Goal: Task Accomplishment & Management: Manage account settings

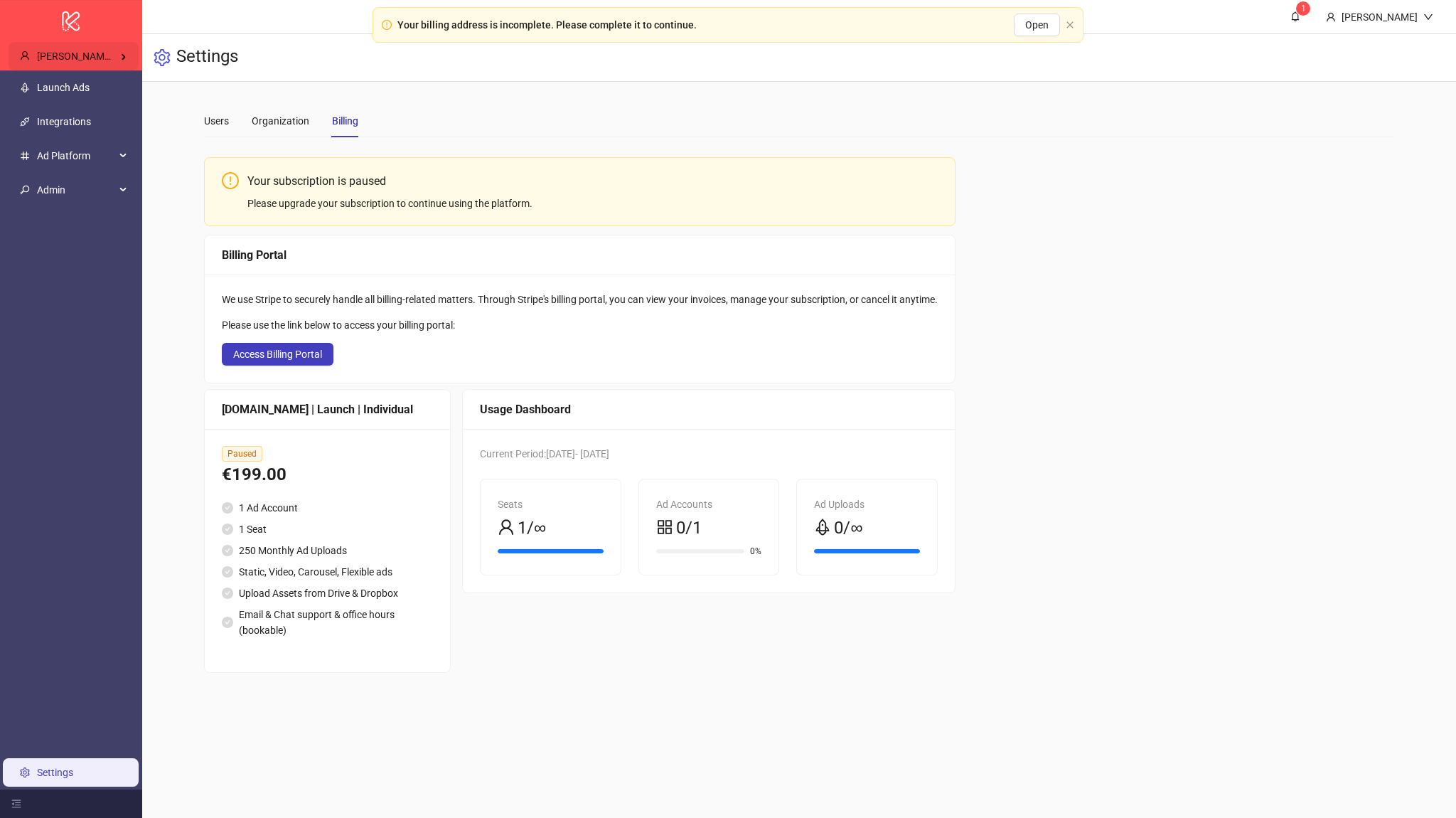
click at [91, 58] on span "[PERSON_NAME] Kitchn" at bounding box center [90, 56] width 107 height 12
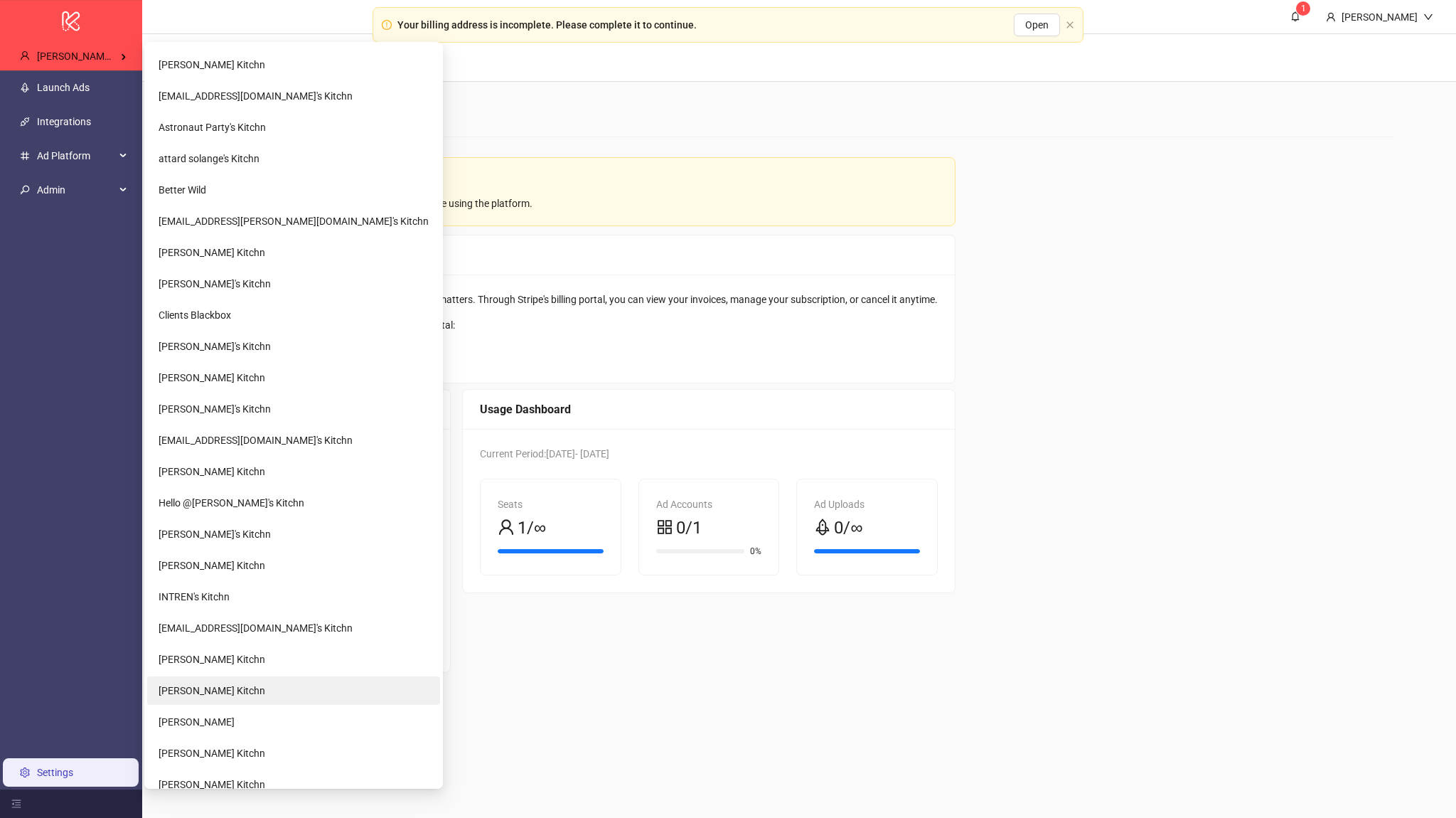
scroll to position [769, 0]
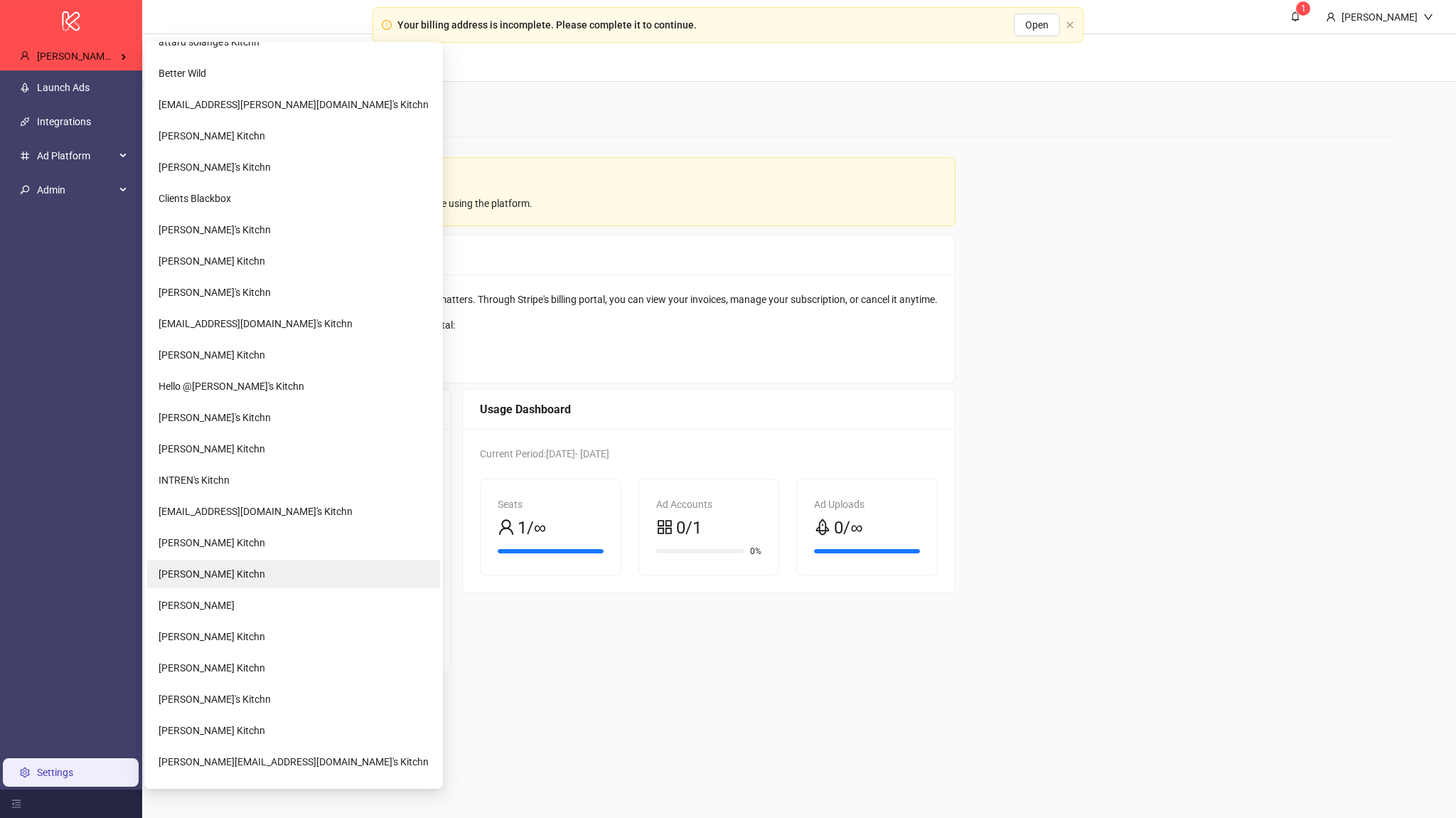
click at [197, 569] on span "[PERSON_NAME] Kitchn" at bounding box center [212, 574] width 107 height 12
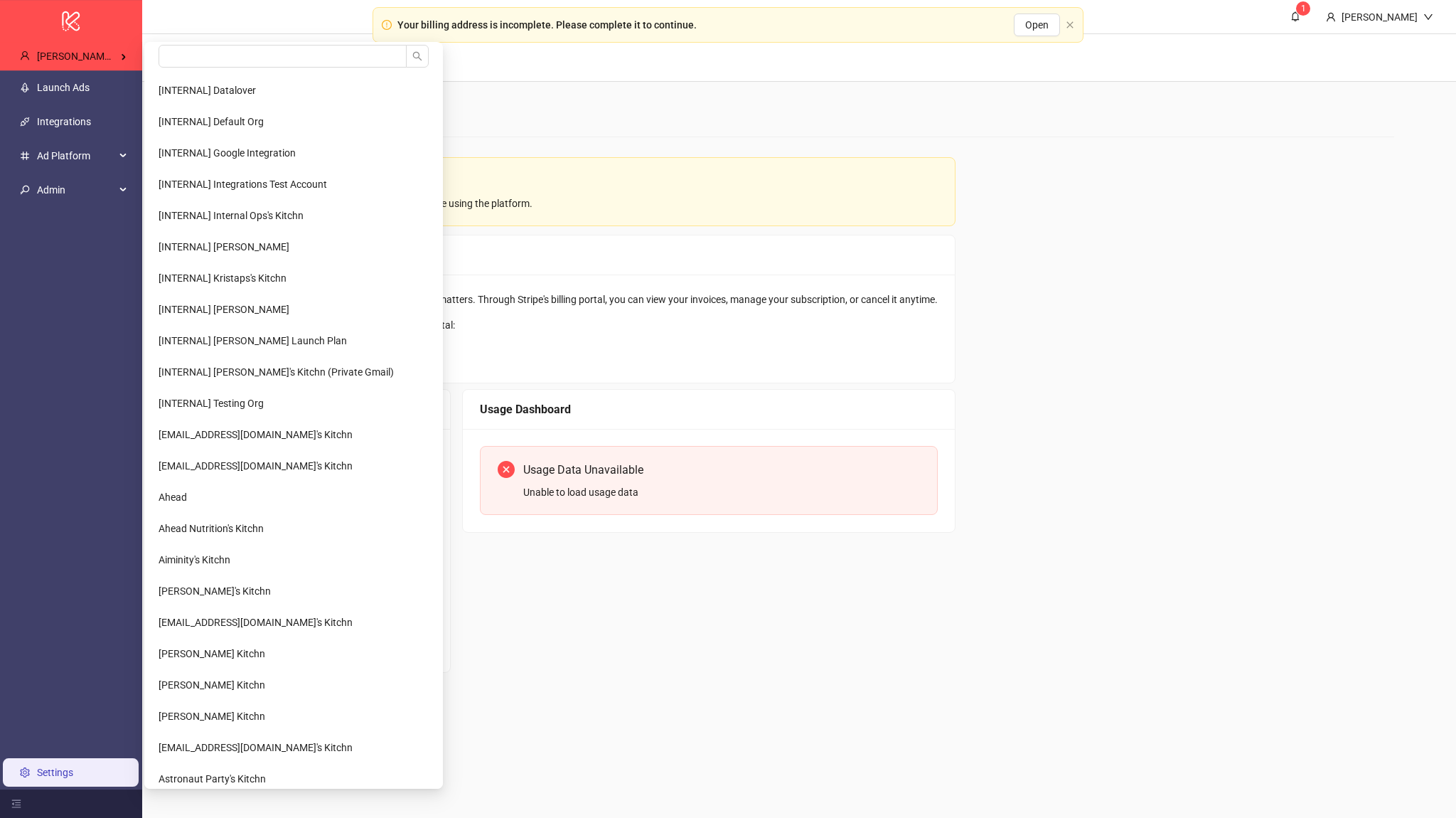
click at [93, 101] on ul "Launch Ads Integrations Ad Platform Admin Settings" at bounding box center [71, 430] width 142 height 719
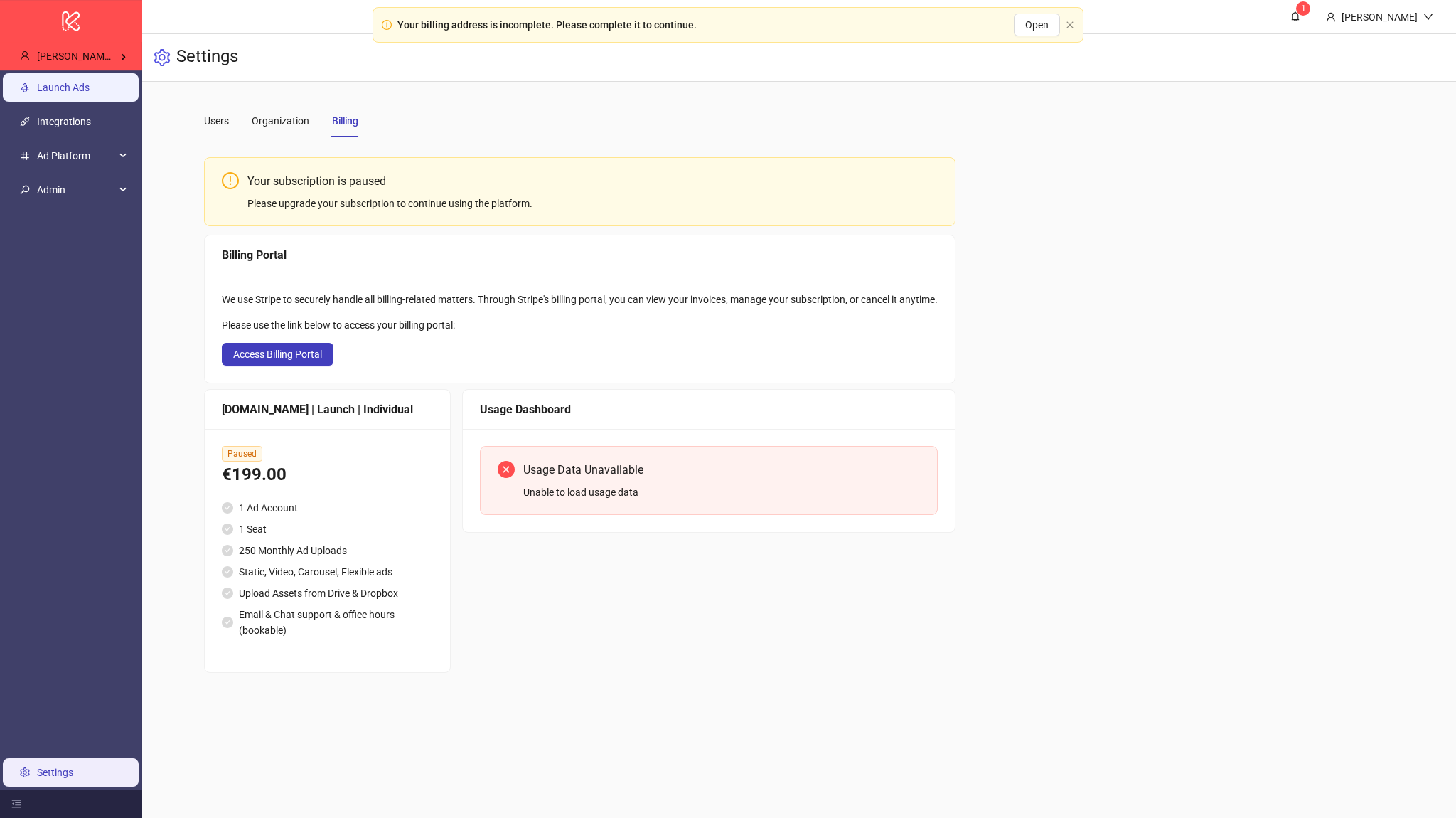
click at [90, 93] on link "Launch Ads" at bounding box center [62, 88] width 52 height 12
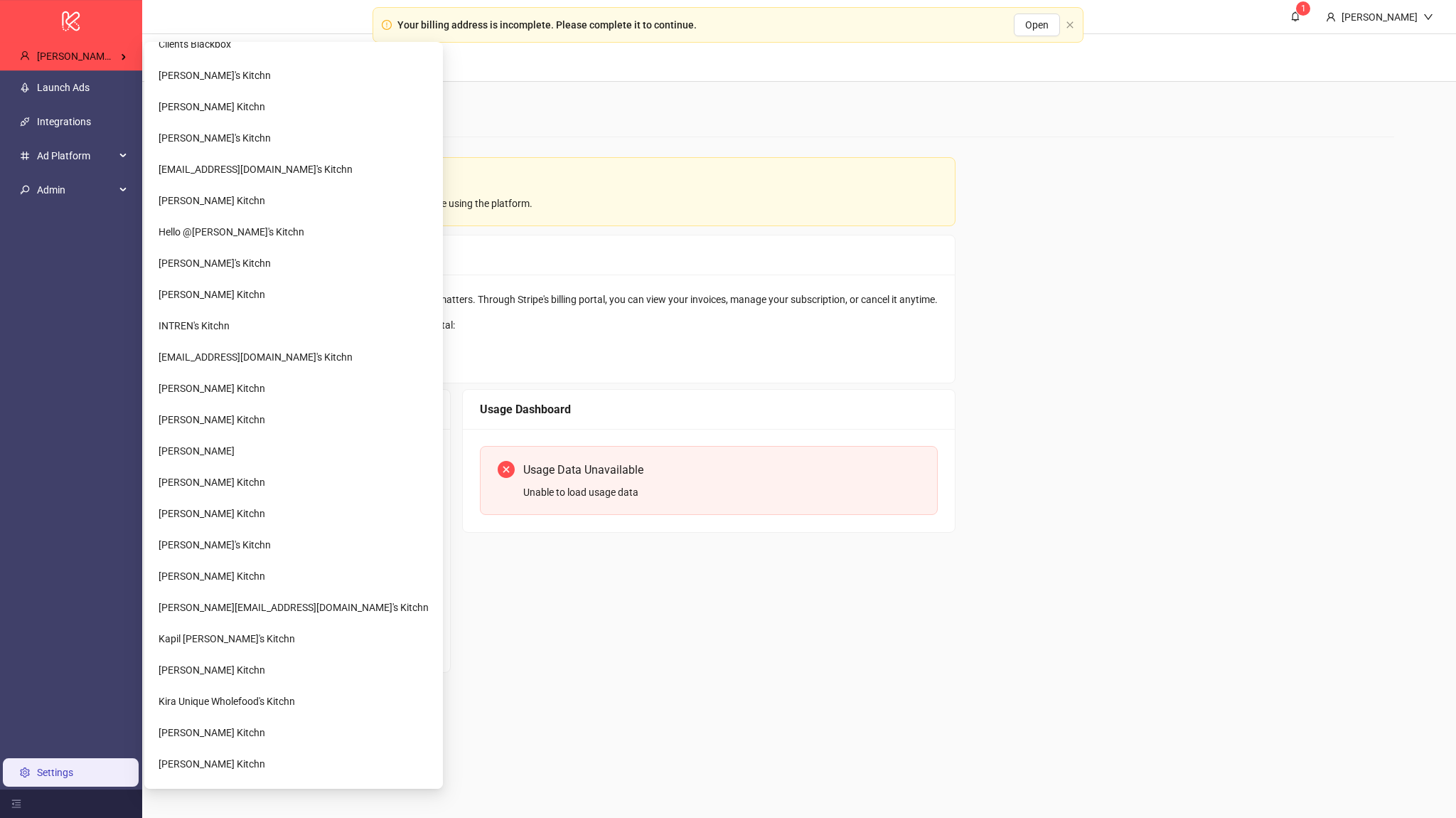
scroll to position [1536, 0]
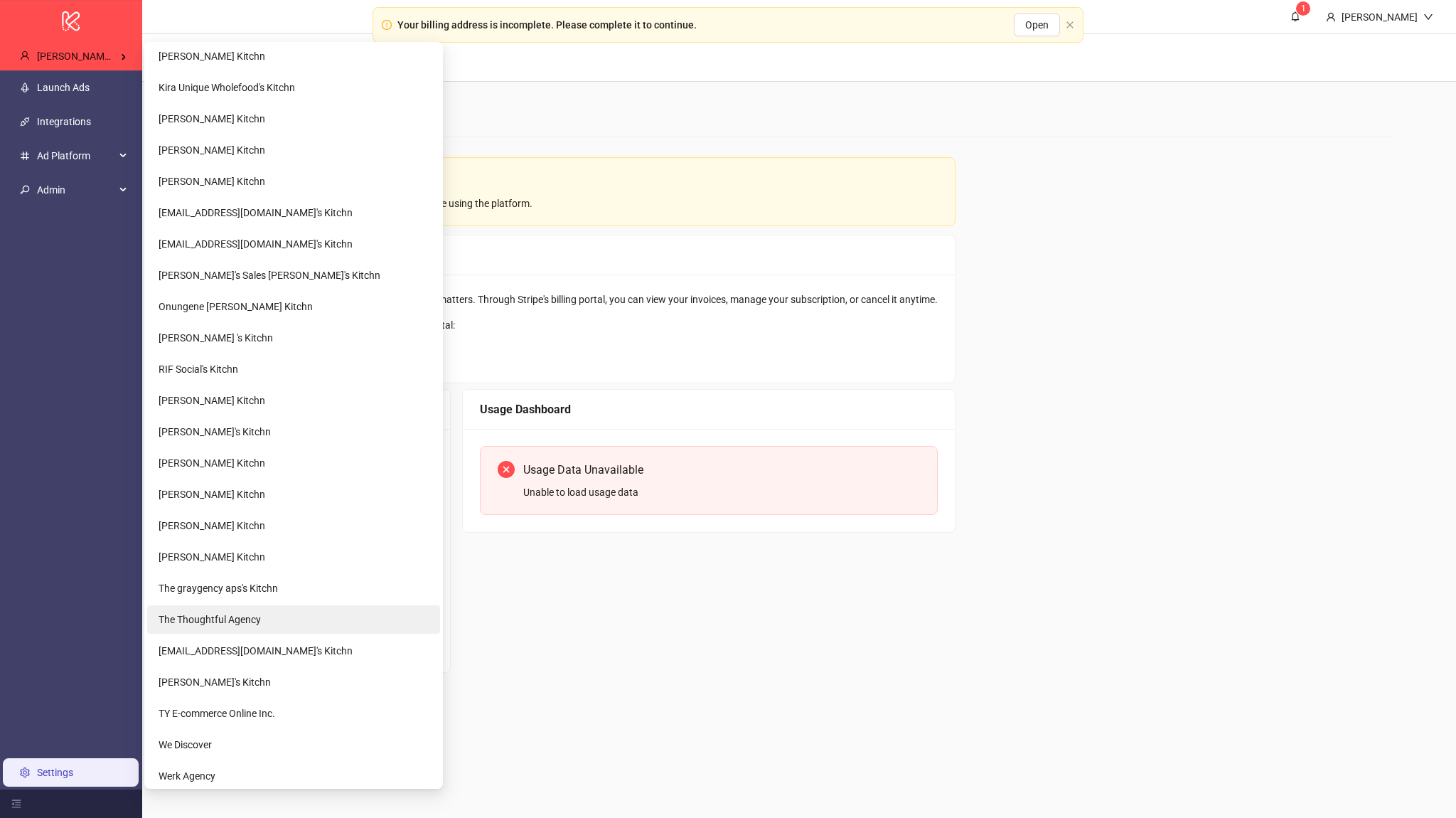
click at [233, 621] on span "The Thoughtful Agency" at bounding box center [210, 619] width 103 height 12
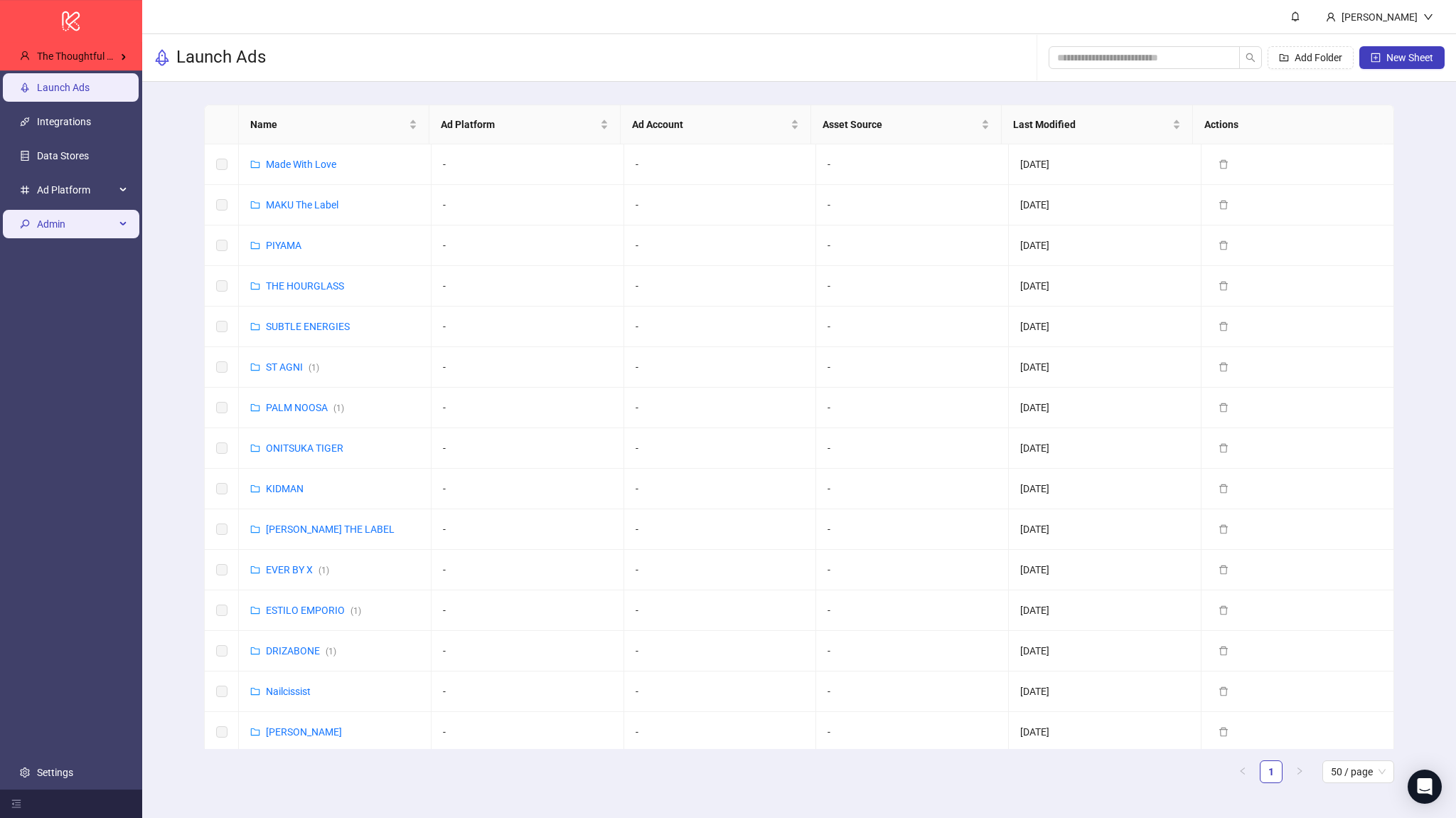
click at [88, 212] on span "Admin" at bounding box center [75, 223] width 78 height 29
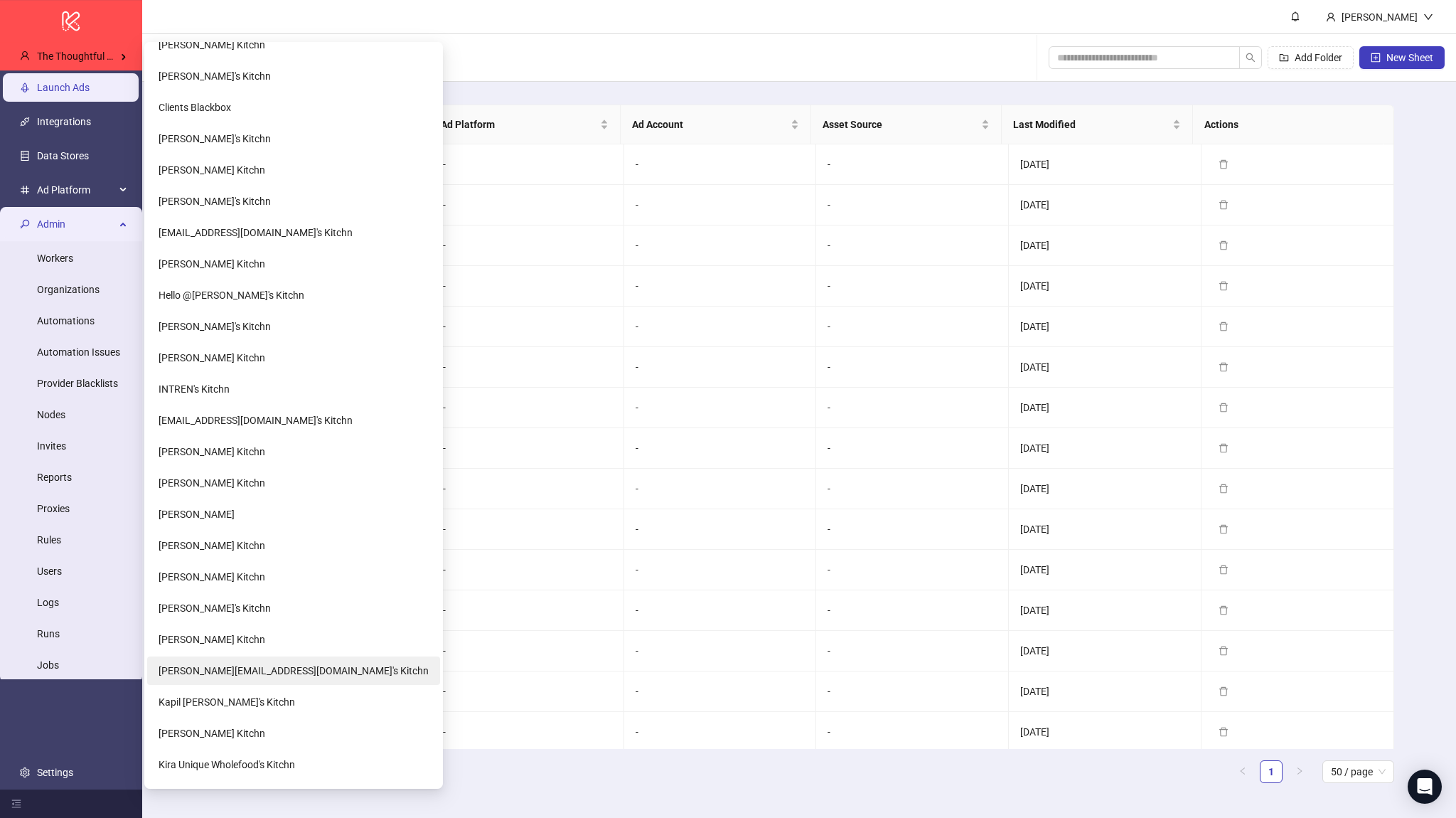
scroll to position [896, 0]
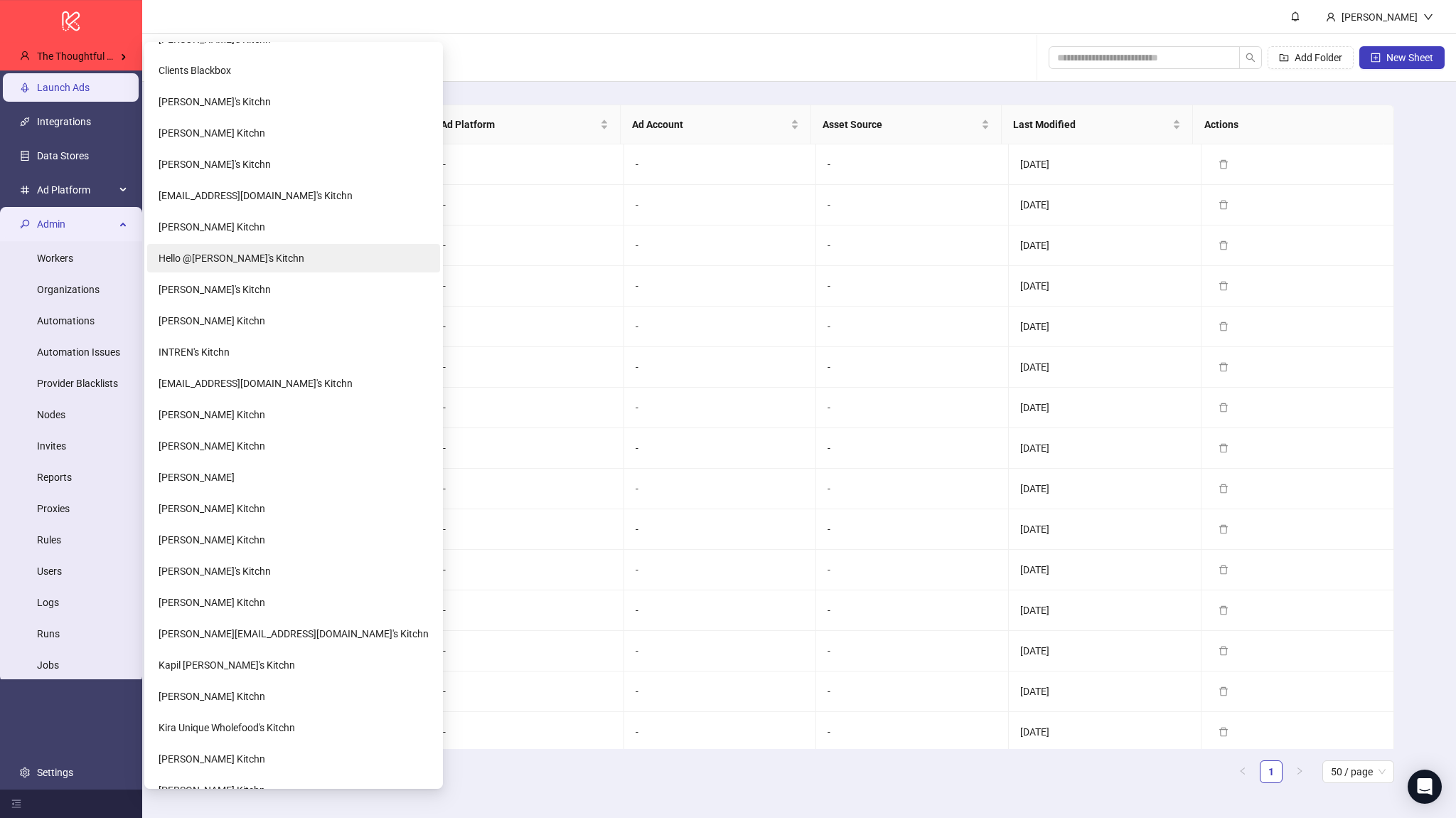
click at [238, 268] on li "Hello @[PERSON_NAME]'s Kitchn" at bounding box center [293, 258] width 293 height 29
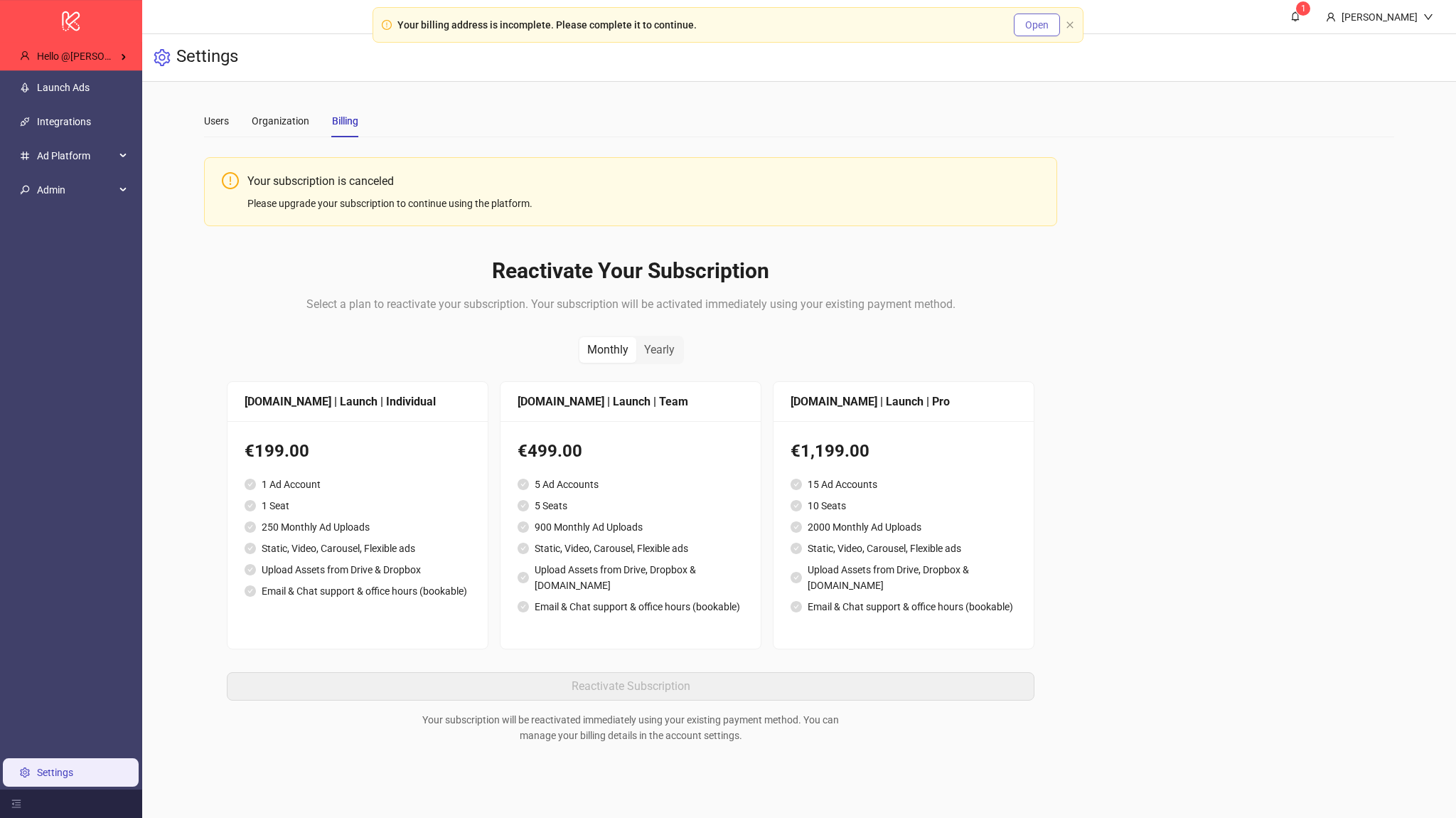
click at [1031, 27] on span "Open" at bounding box center [1037, 25] width 24 height 12
click at [1074, 27] on icon "close" at bounding box center [1070, 25] width 9 height 9
click at [1073, 24] on icon "close" at bounding box center [1070, 25] width 9 height 9
click at [1068, 24] on icon "close" at bounding box center [1070, 25] width 9 height 9
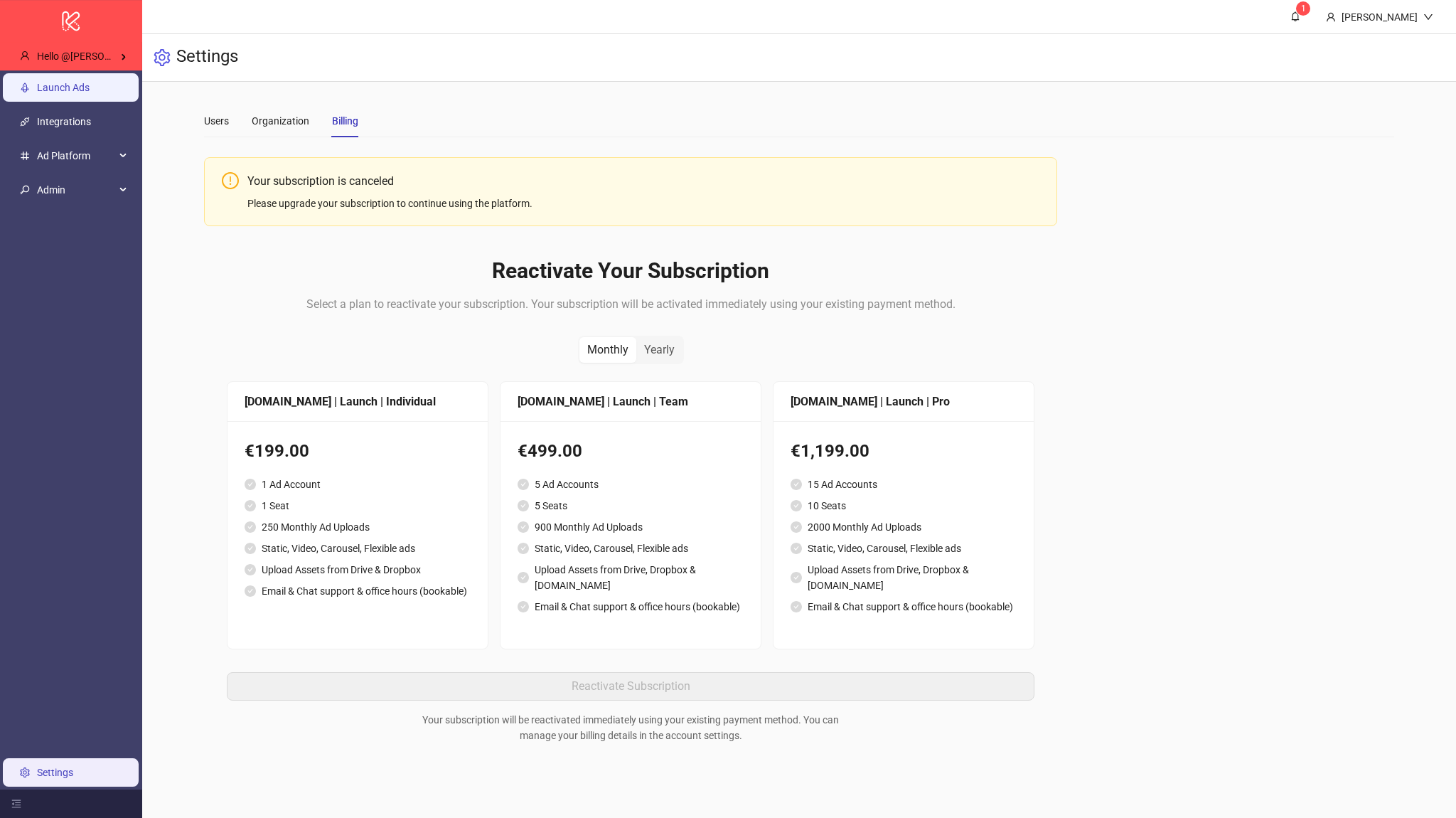
click at [41, 93] on link "Launch Ads" at bounding box center [62, 88] width 52 height 12
click at [48, 116] on link "Integrations" at bounding box center [63, 122] width 54 height 12
click at [61, 143] on span "Ad Platform" at bounding box center [75, 155] width 78 height 29
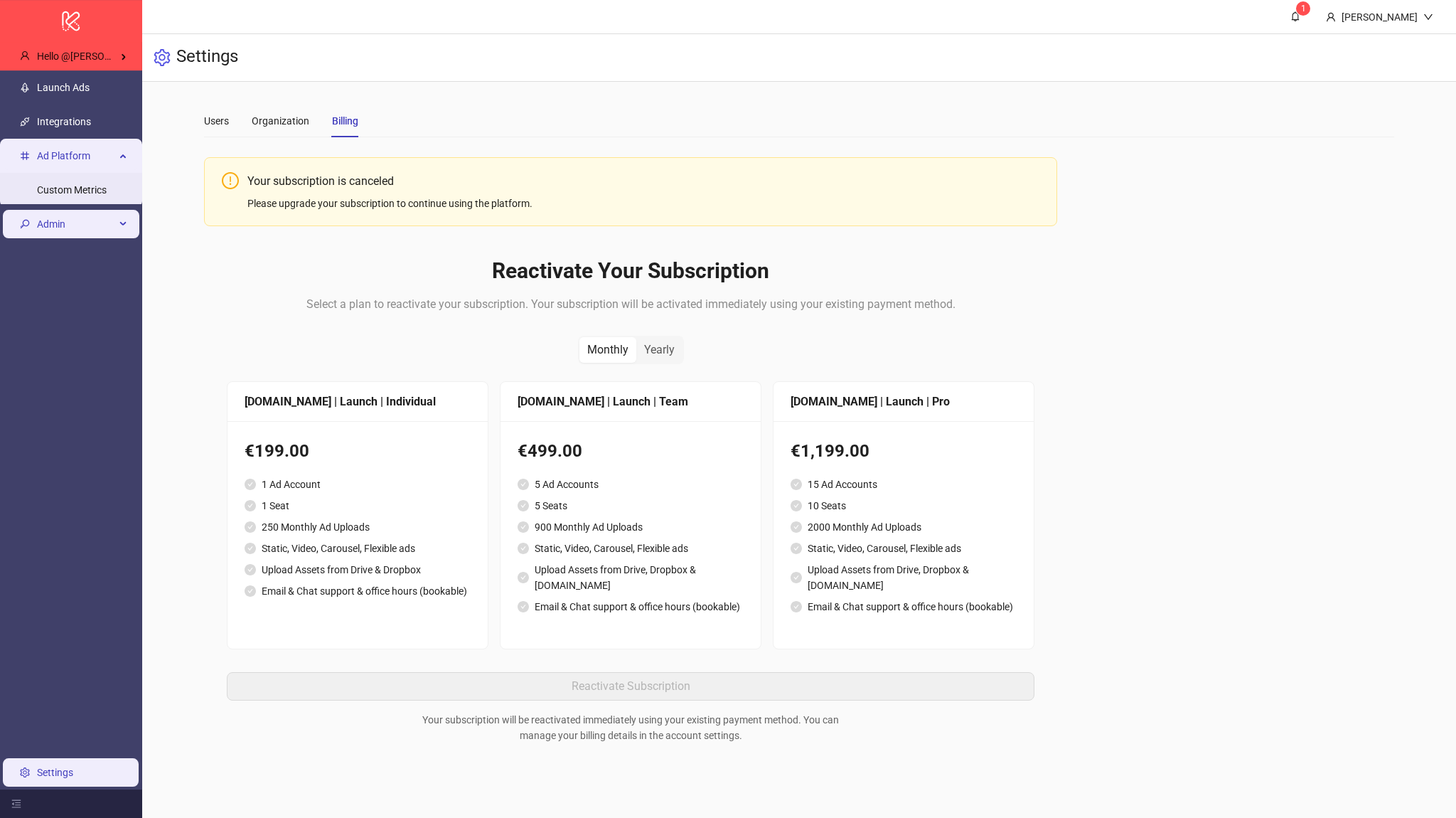
click at [71, 206] on li "Admin" at bounding box center [71, 223] width 142 height 35
click at [87, 222] on span "Admin" at bounding box center [75, 223] width 78 height 29
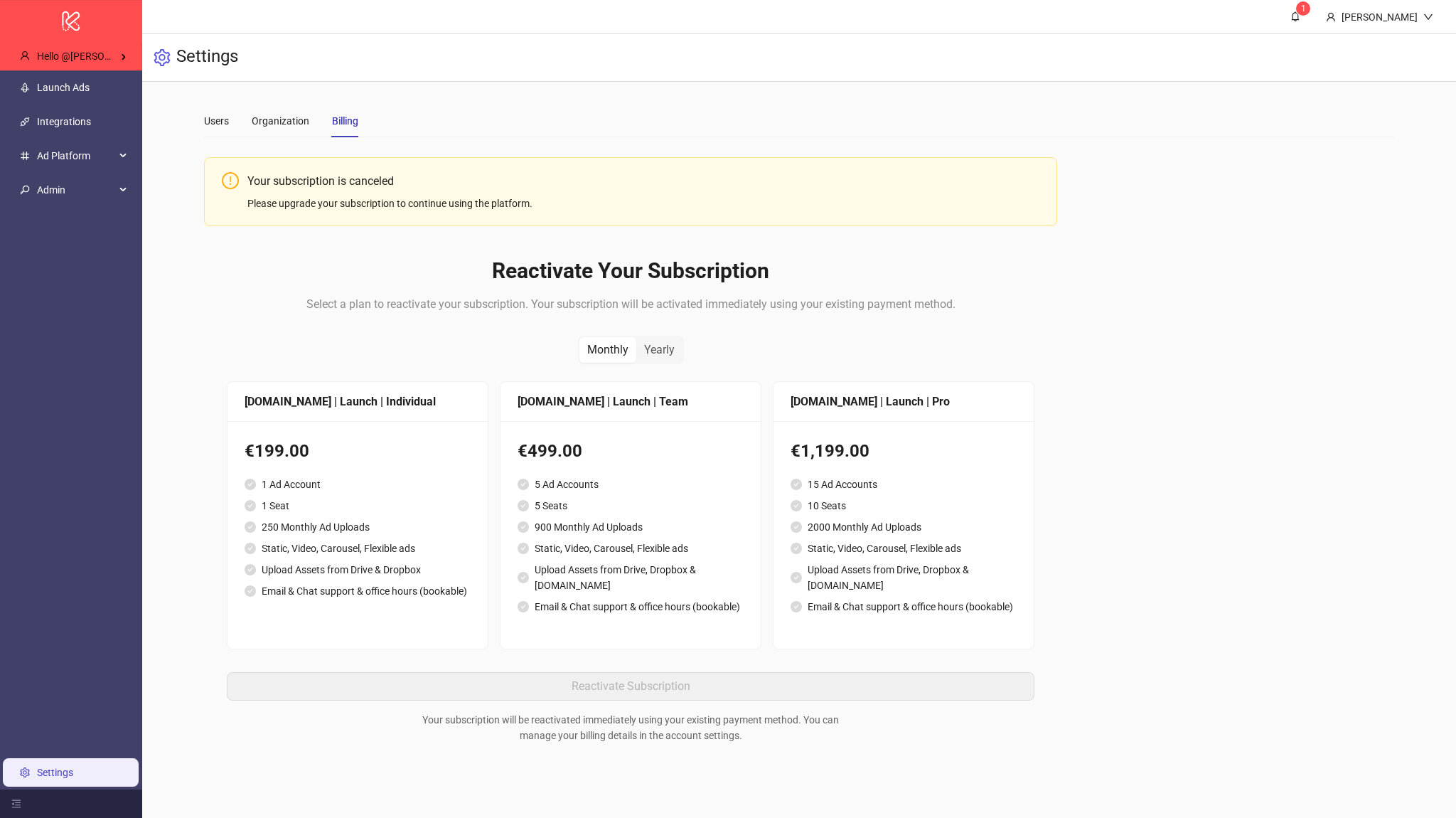
click at [37, 775] on link "Settings" at bounding box center [54, 773] width 37 height 12
click at [263, 119] on div "Organization" at bounding box center [281, 121] width 57 height 16
click at [230, 117] on div "Users Organization Billing" at bounding box center [282, 121] width 154 height 33
click at [402, 115] on div "Users Organization Billing" at bounding box center [799, 121] width 1190 height 33
click at [379, 119] on div "Users Organization Billing" at bounding box center [799, 121] width 1190 height 33
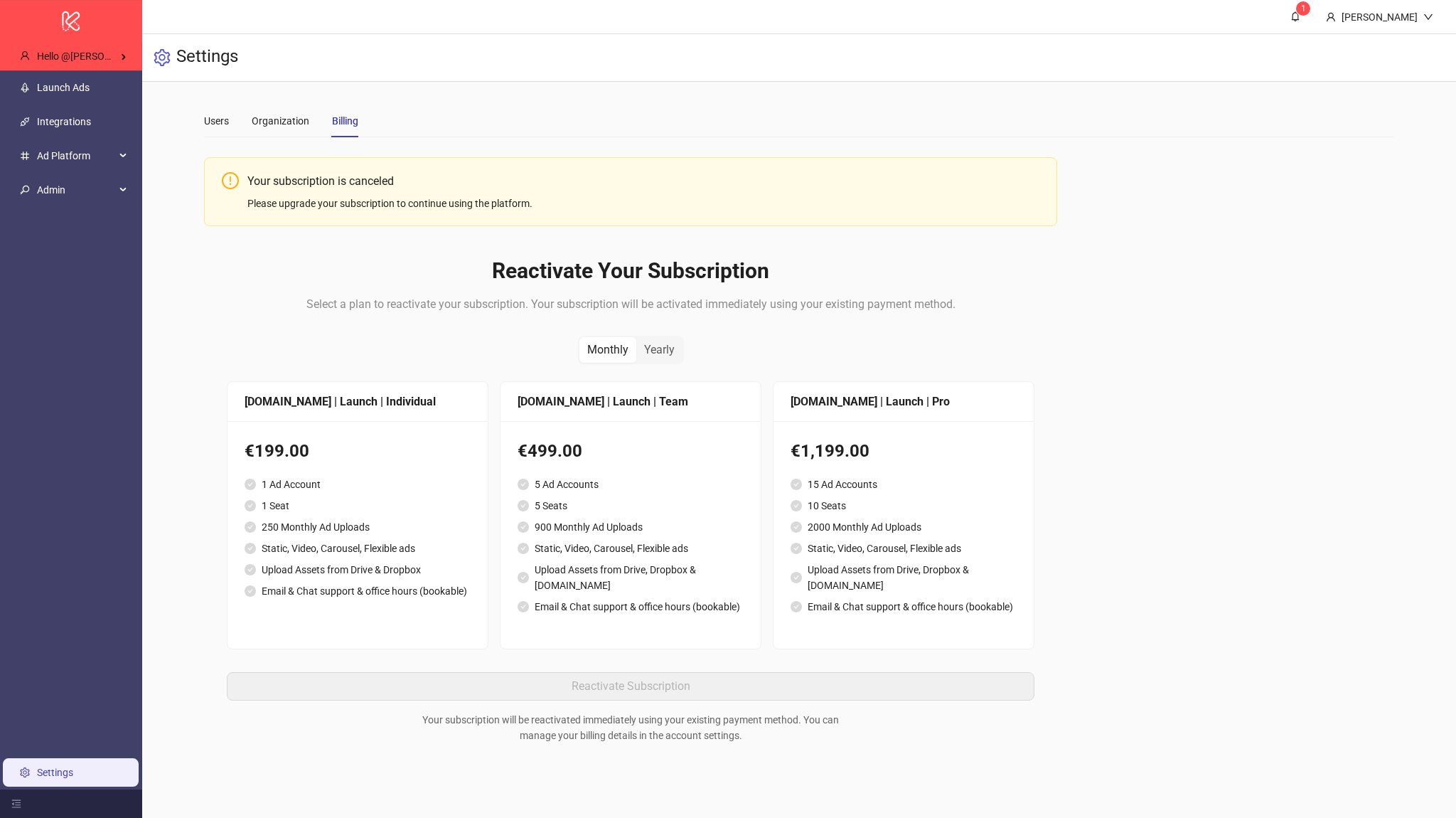
drag, startPoint x: 335, startPoint y: 118, endPoint x: 324, endPoint y: 115, distance: 11.4
click at [334, 117] on div "Billing" at bounding box center [345, 121] width 27 height 16
click at [311, 114] on div "Users Organization Billing" at bounding box center [282, 121] width 154 height 33
click at [664, 357] on div "Yearly" at bounding box center [659, 350] width 46 height 26
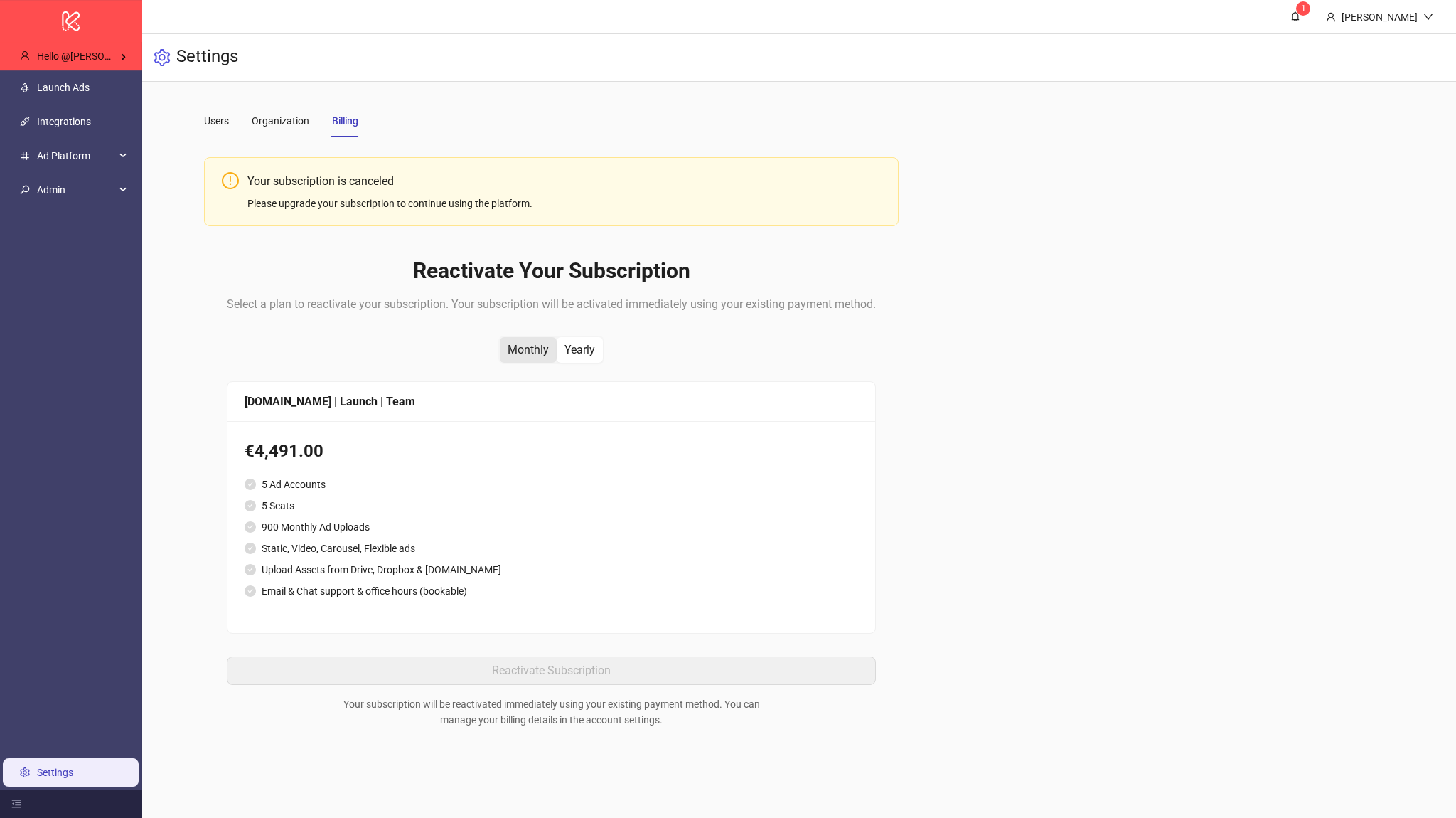
click at [534, 355] on div "Monthly" at bounding box center [528, 350] width 57 height 26
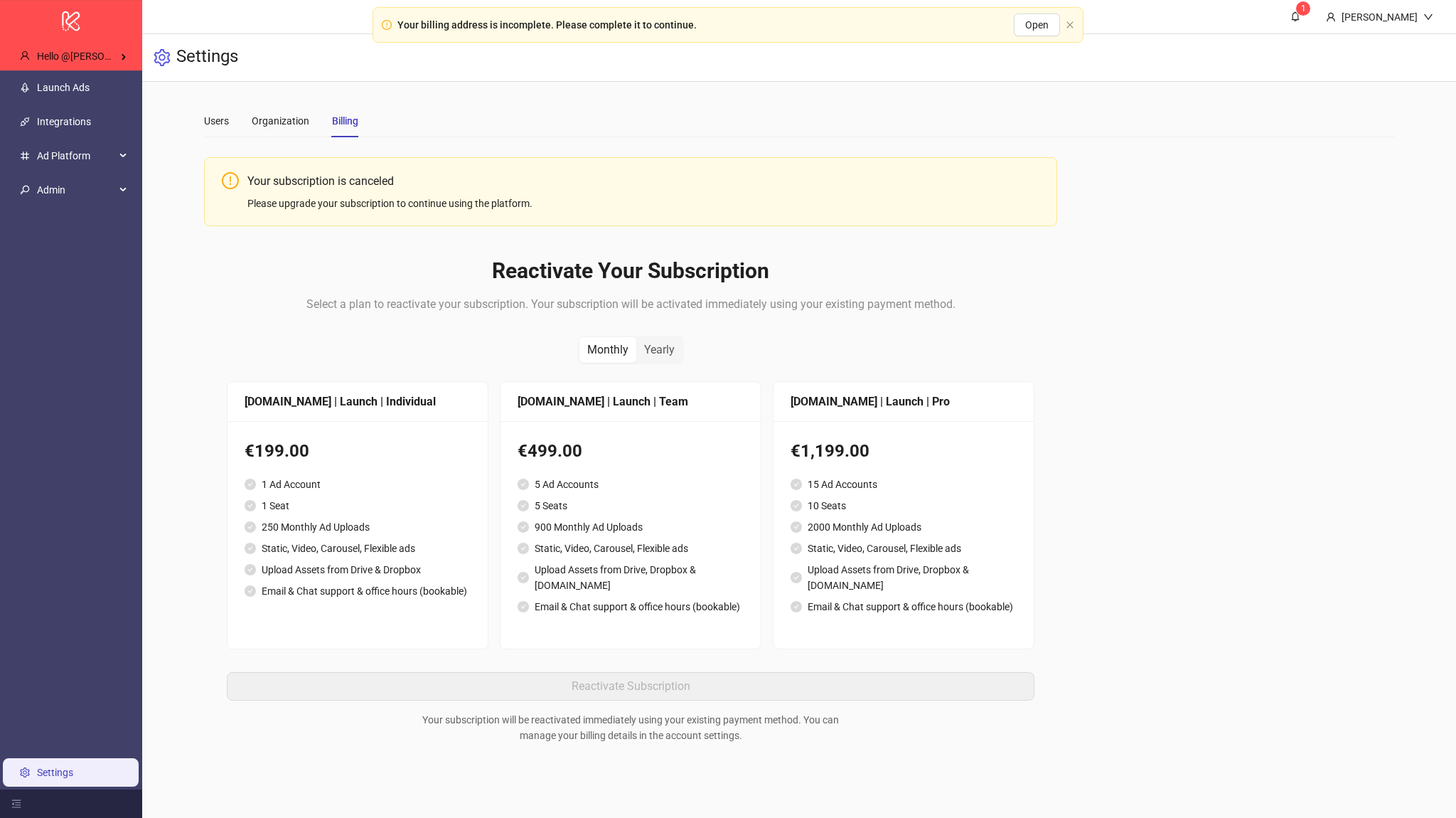
click at [599, 464] on div "€499.00" at bounding box center [630, 450] width 226 height 27
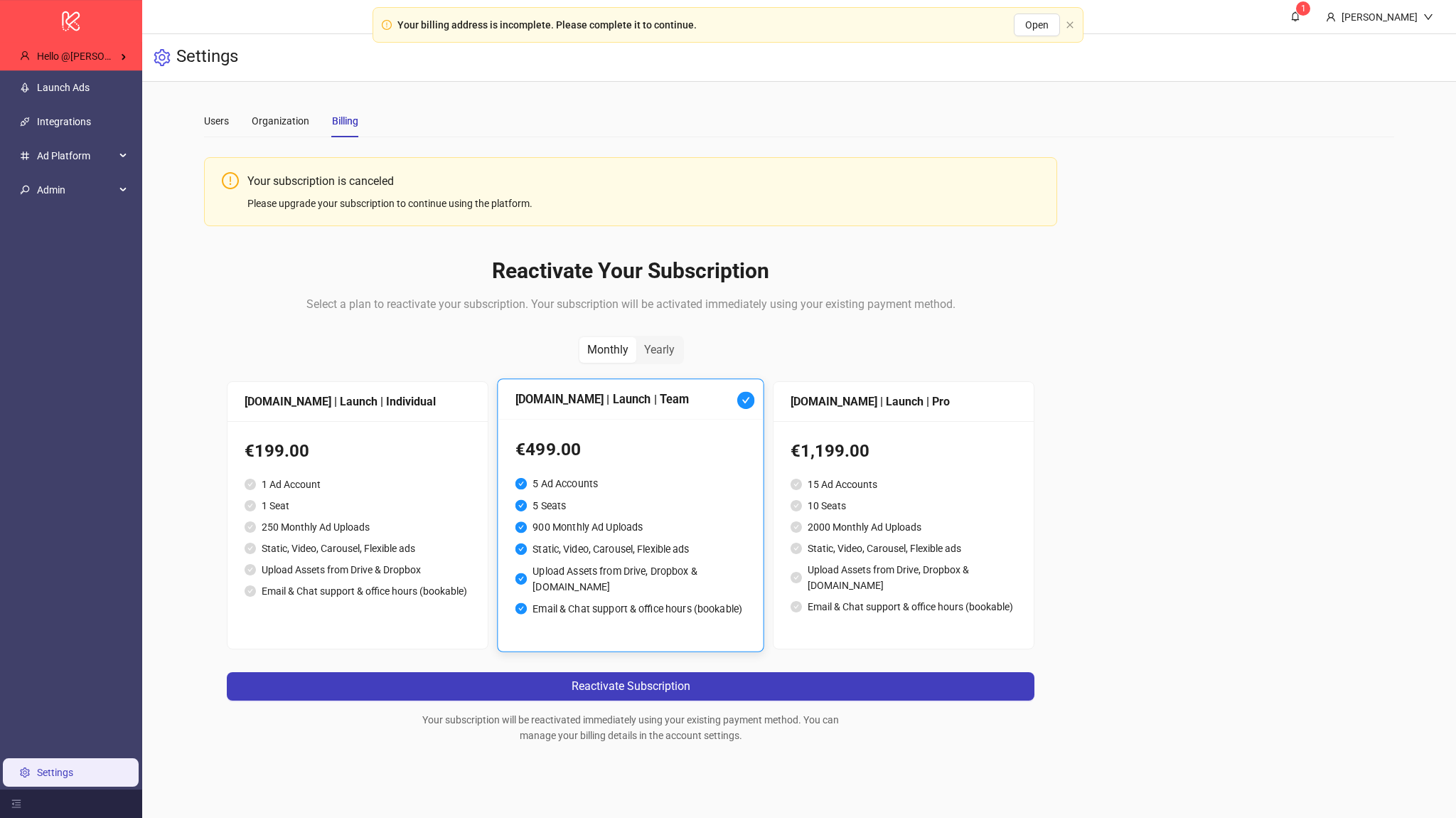
click at [431, 450] on div "€199.00" at bounding box center [358, 450] width 226 height 27
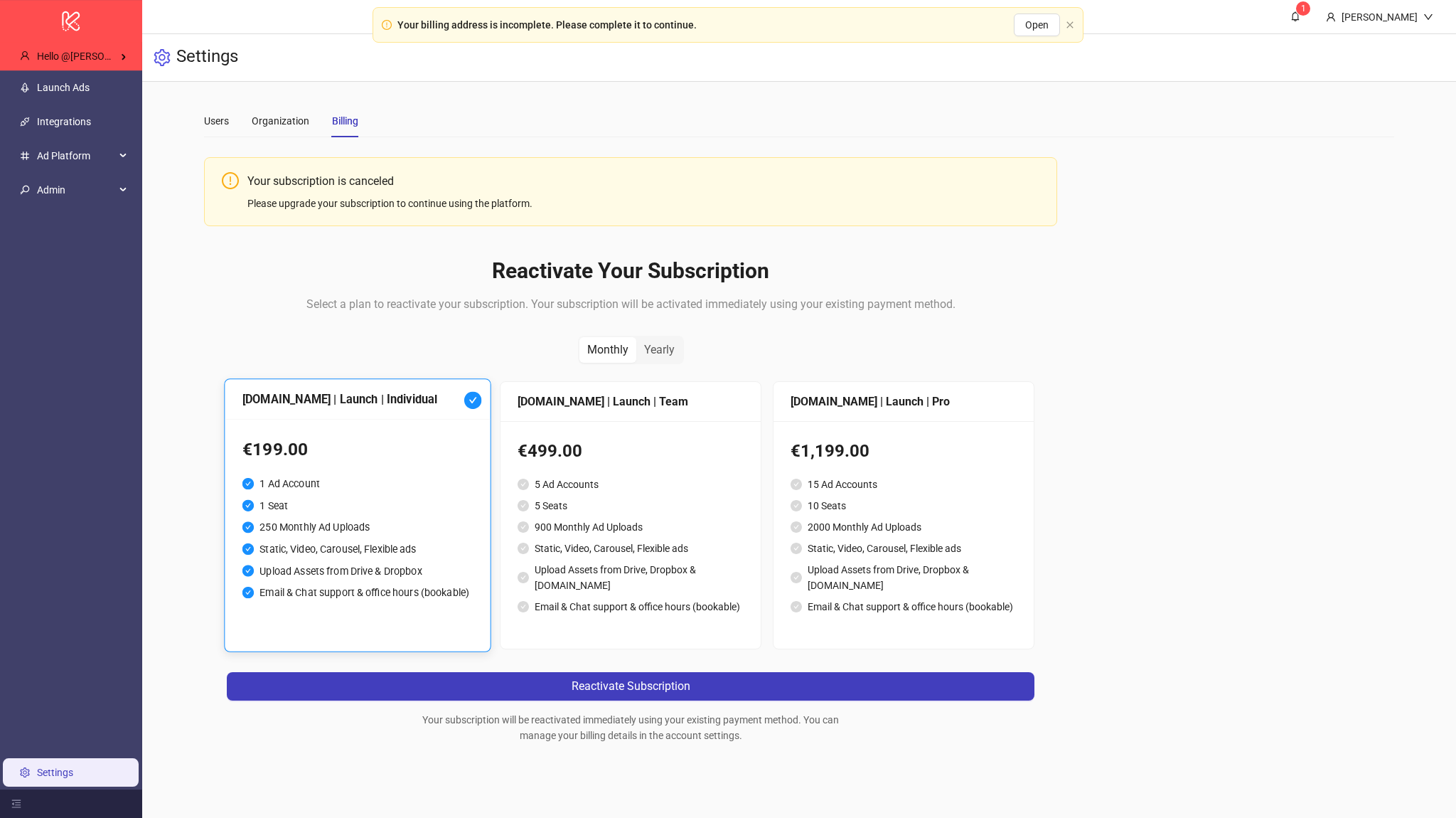
click at [839, 458] on div "€1,199.00" at bounding box center [904, 450] width 226 height 27
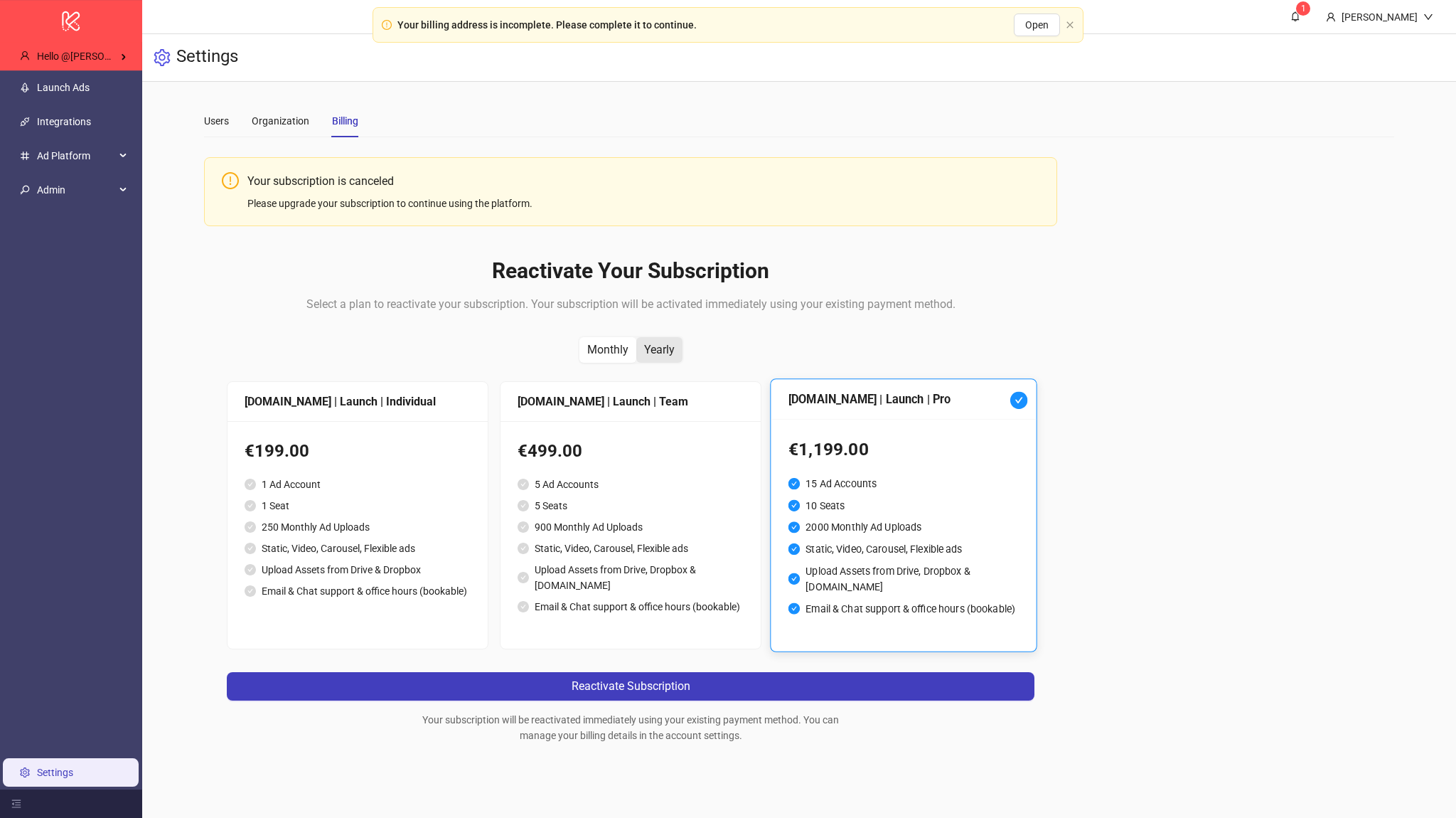
click at [652, 356] on div "Yearly" at bounding box center [659, 350] width 46 height 26
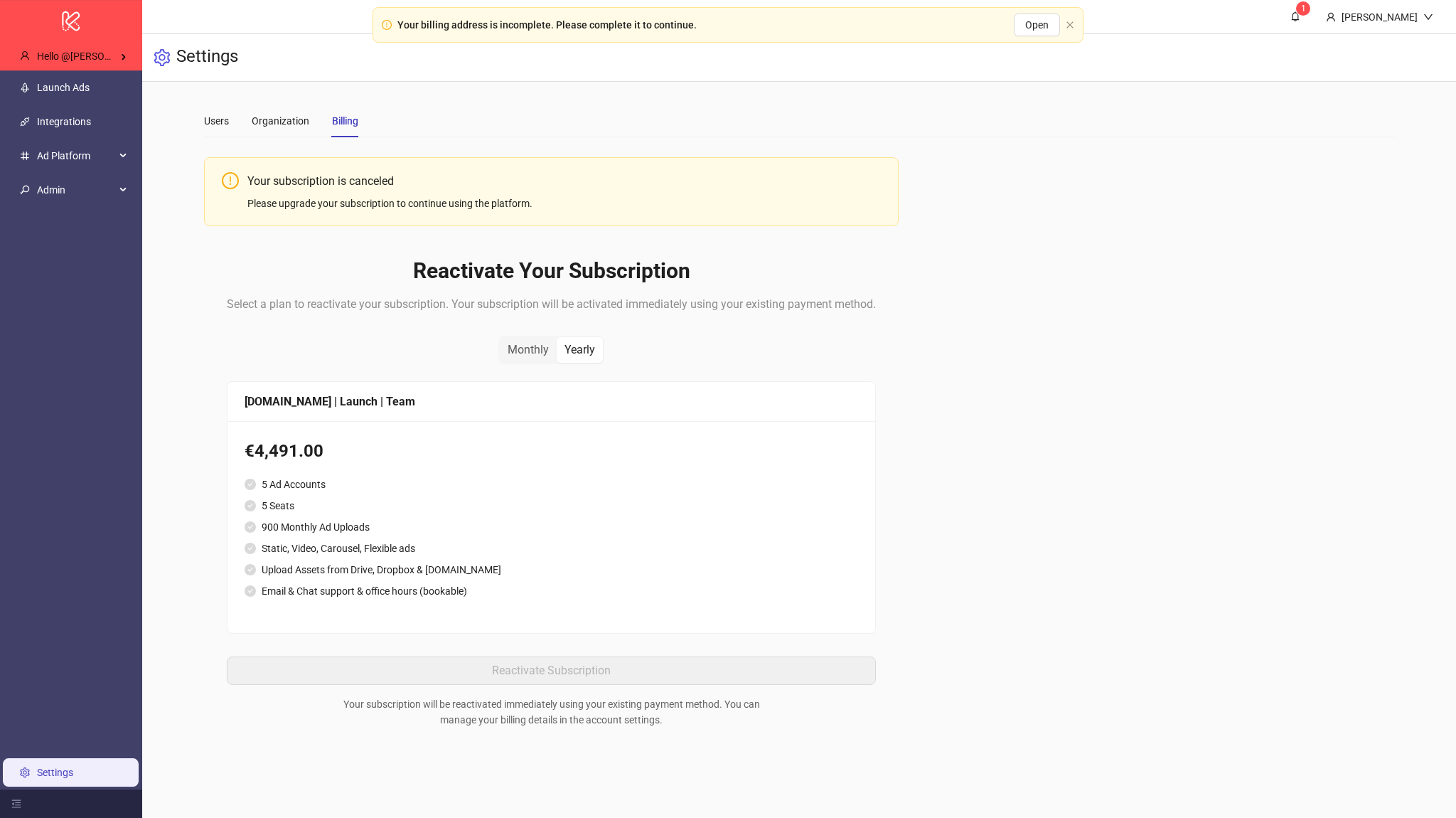
click at [468, 444] on div "€4,491.00" at bounding box center [551, 450] width 613 height 27
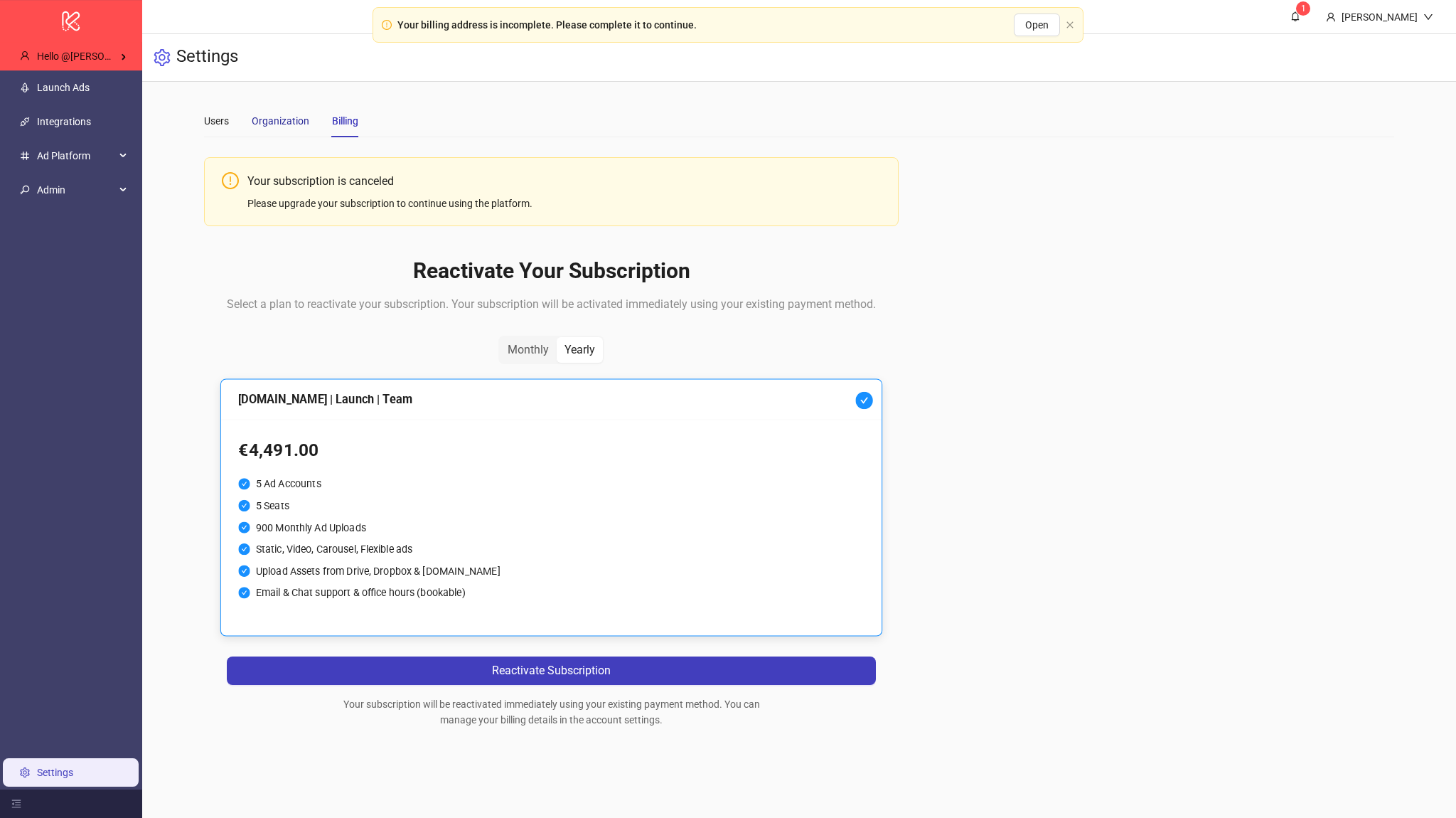
click at [276, 124] on div "Organization" at bounding box center [281, 121] width 57 height 16
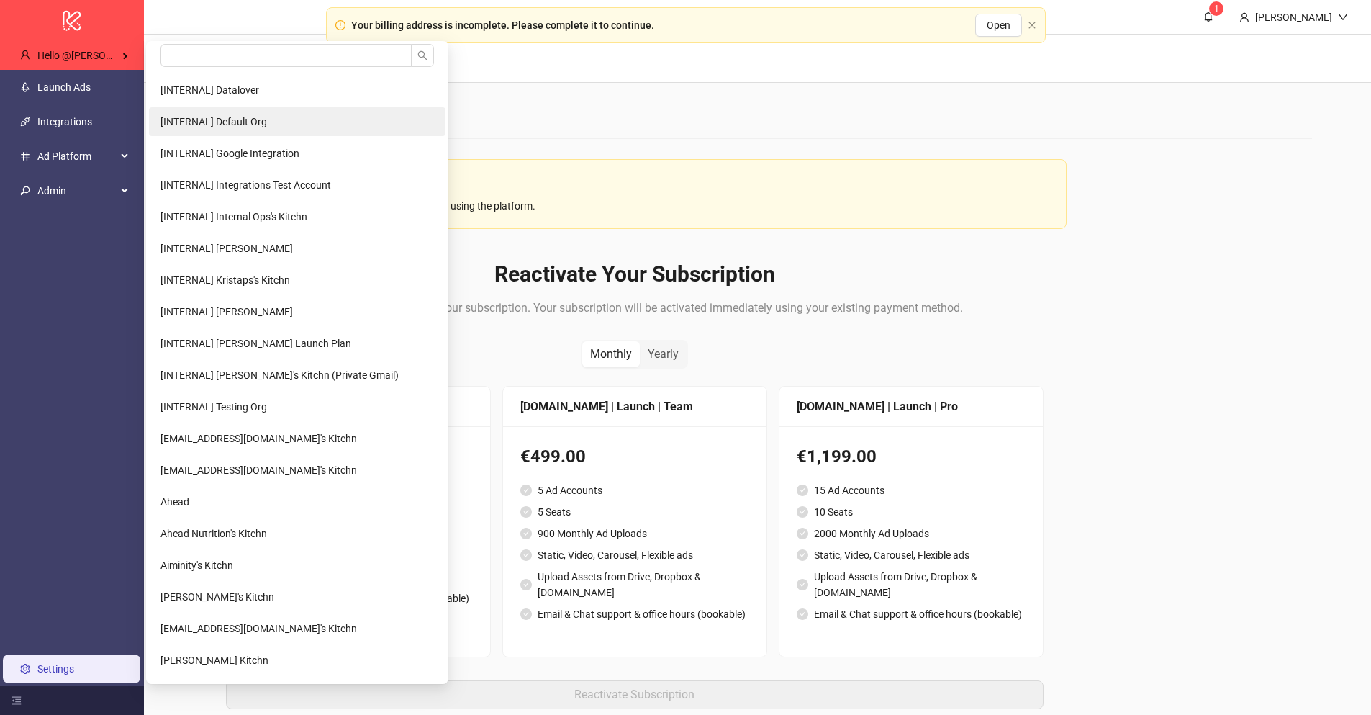
click at [258, 133] on li "[INTERNAL] Default Org" at bounding box center [297, 121] width 297 height 29
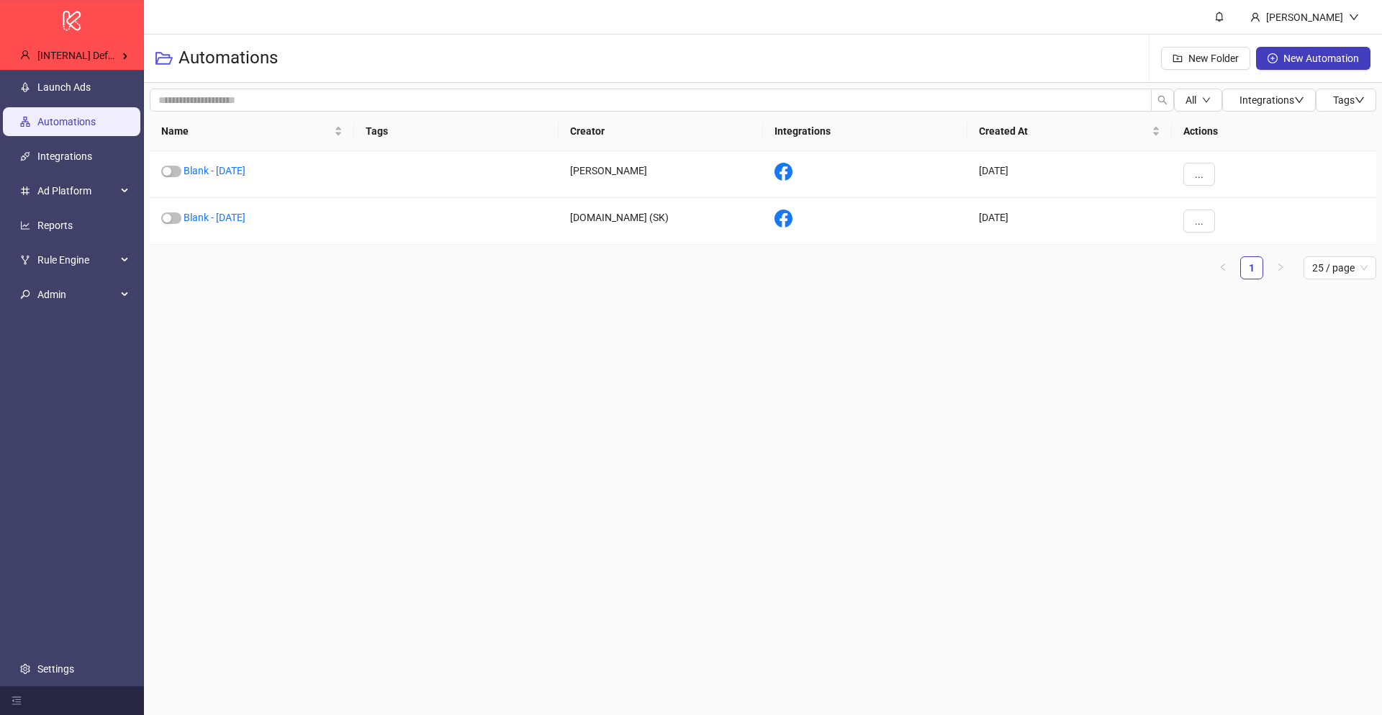
click at [104, 280] on span "Admin" at bounding box center [76, 294] width 79 height 29
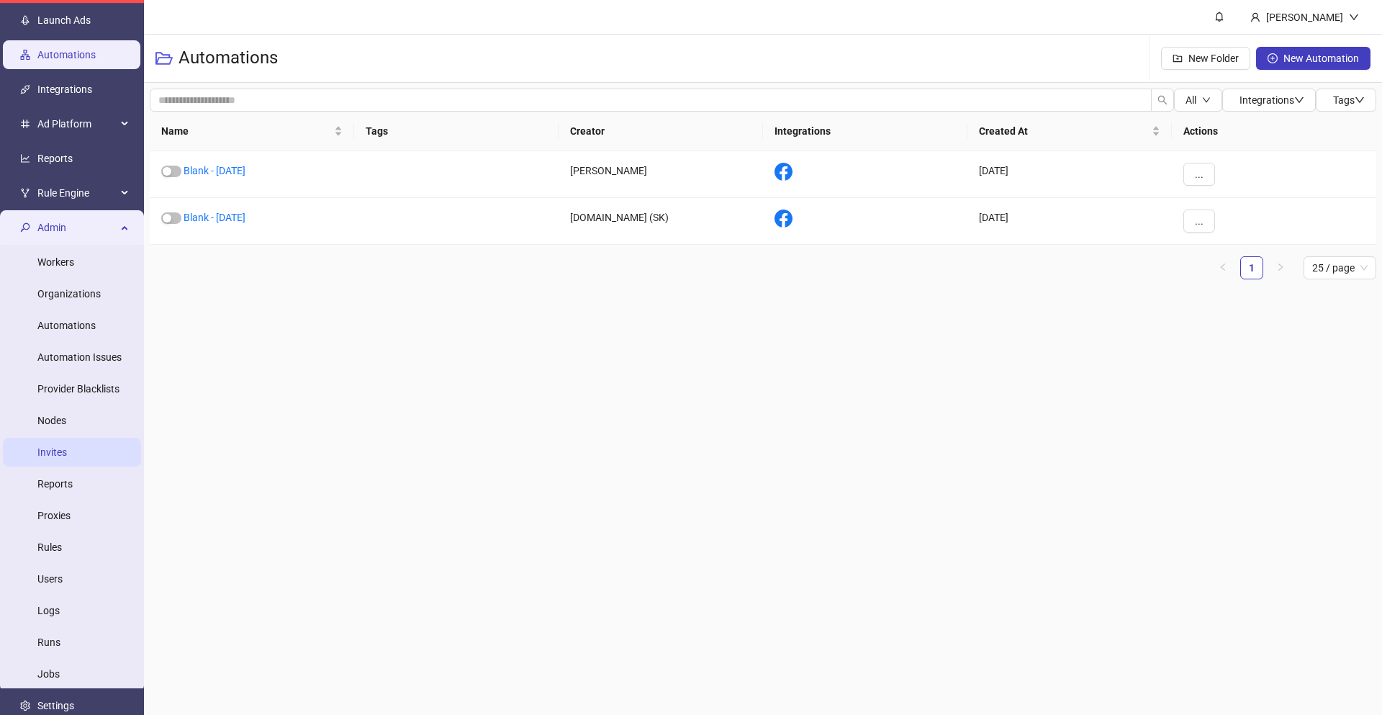
scroll to position [92, 0]
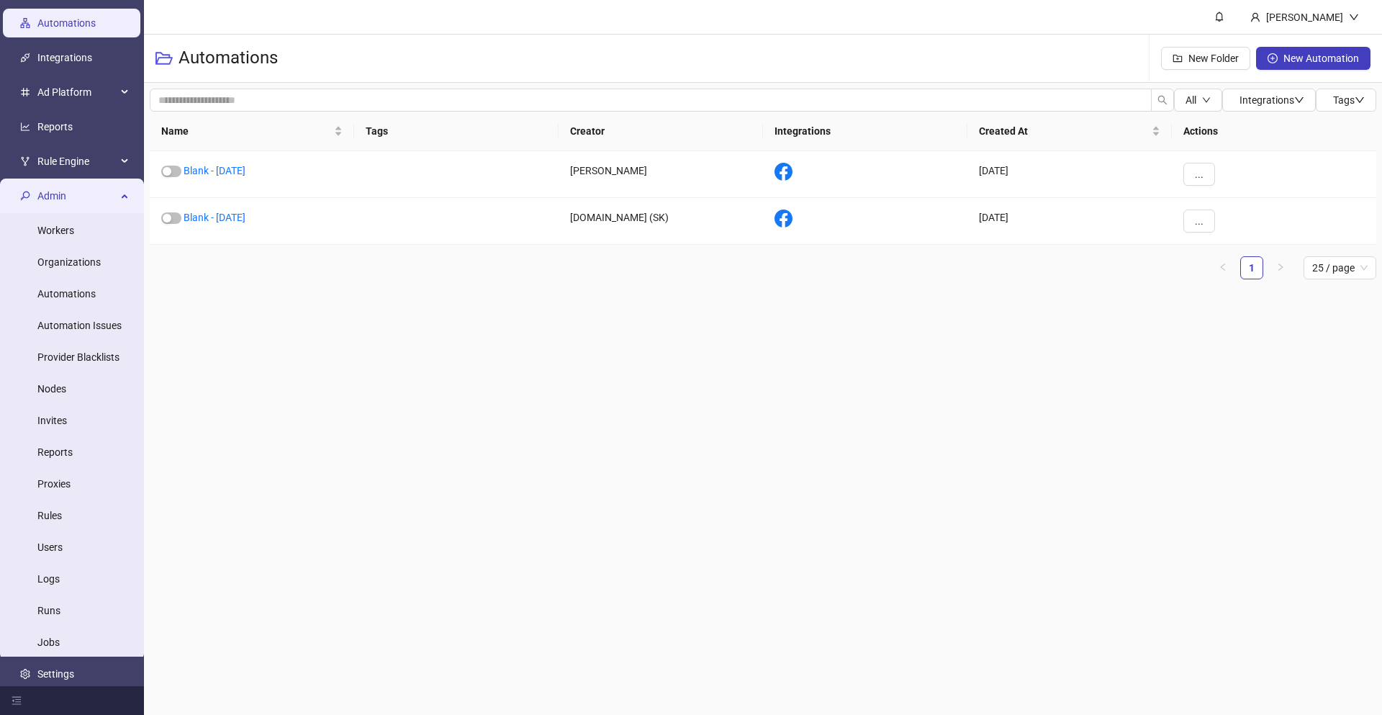
click at [89, 192] on span "Admin" at bounding box center [76, 195] width 79 height 29
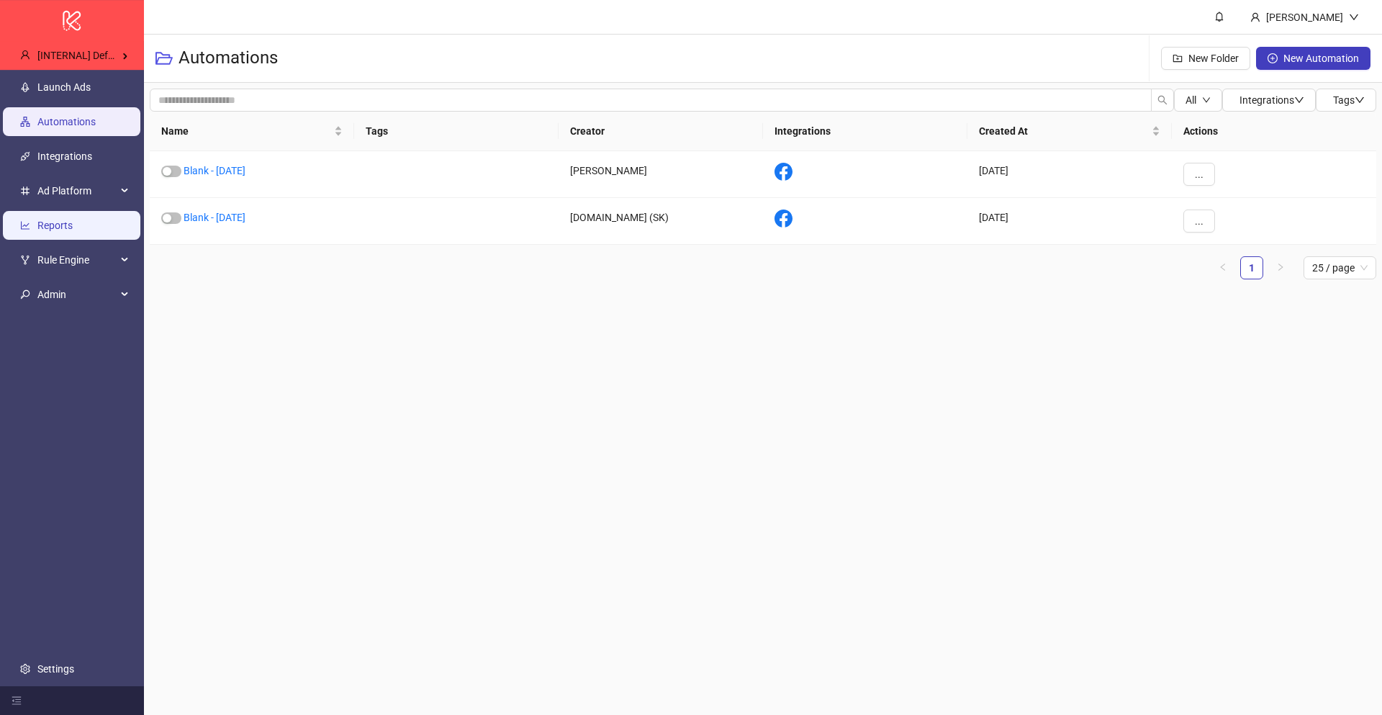
scroll to position [0, 0]
click at [65, 667] on link "Settings" at bounding box center [55, 669] width 37 height 12
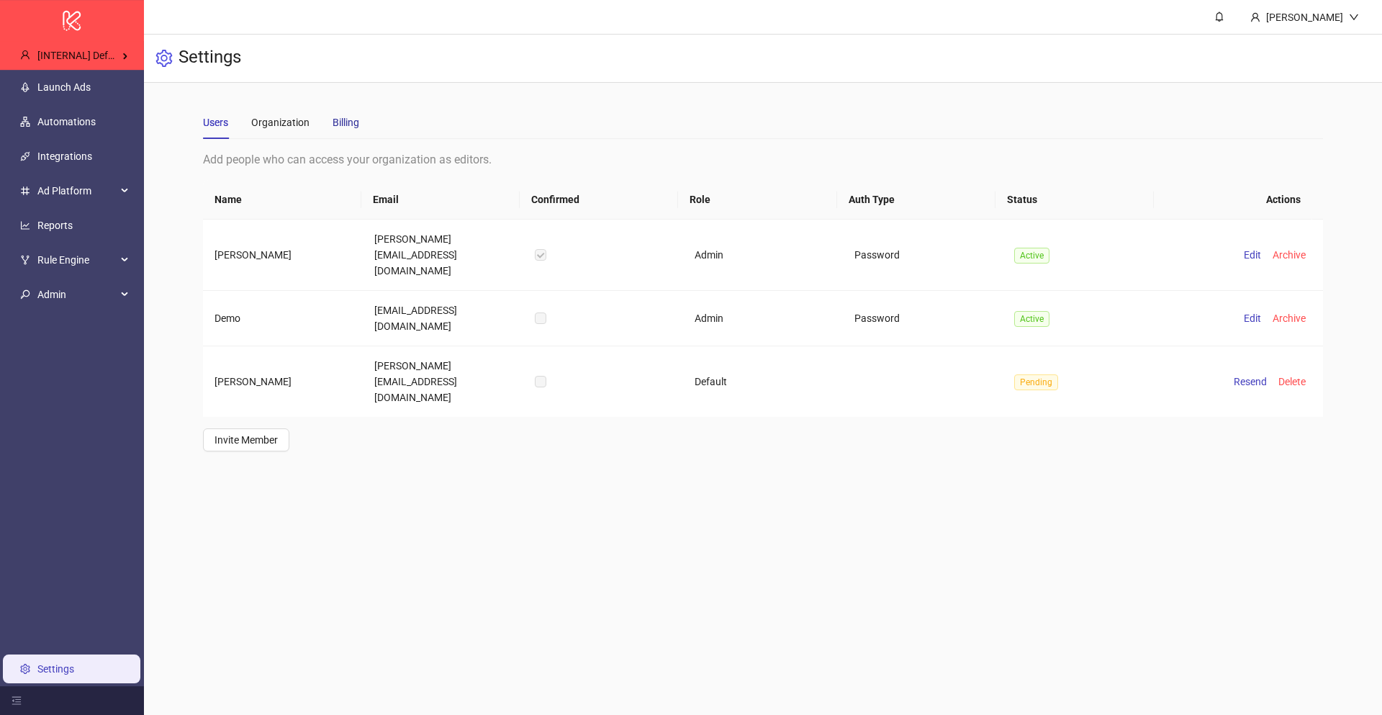
click at [343, 119] on div "Billing" at bounding box center [346, 122] width 27 height 16
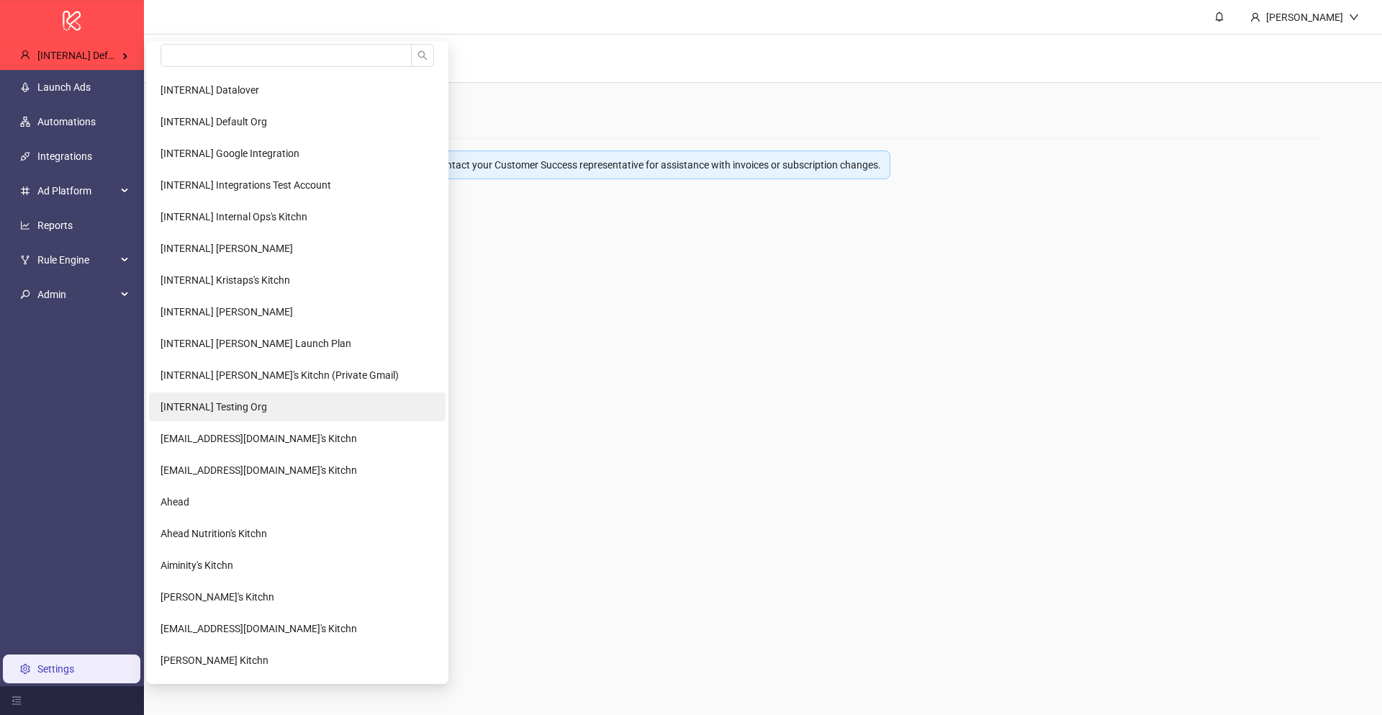
click at [274, 395] on li "[INTERNAL] Testing Org" at bounding box center [297, 406] width 297 height 29
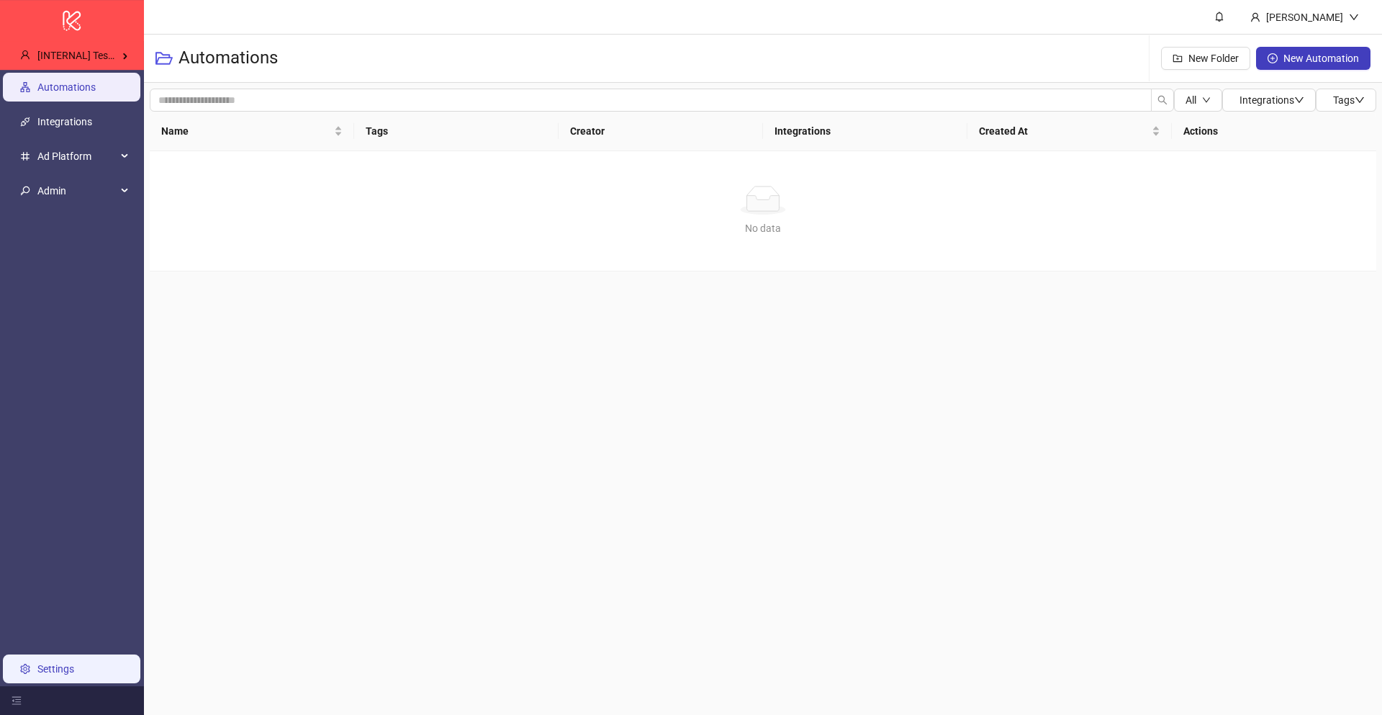
click at [68, 675] on link "Settings" at bounding box center [55, 669] width 37 height 12
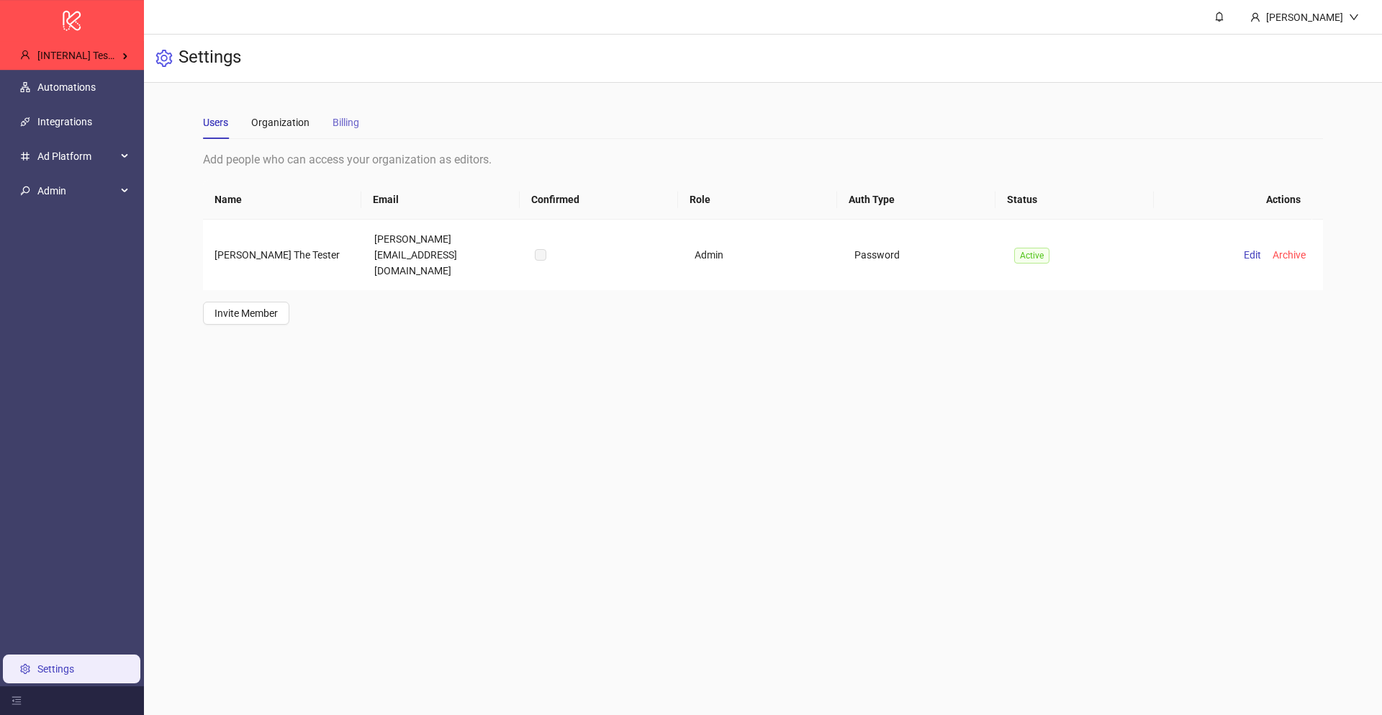
click at [338, 130] on div "Billing" at bounding box center [346, 122] width 27 height 33
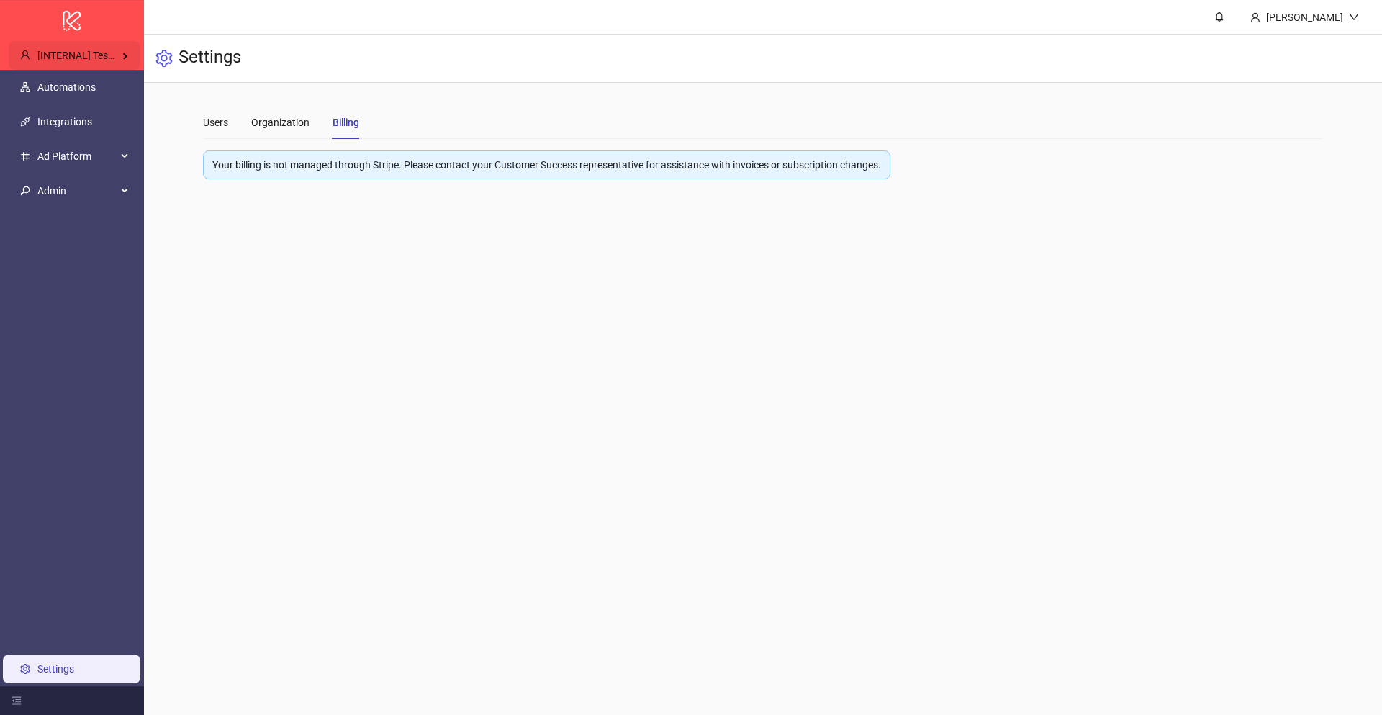
click at [125, 53] on span "[INTERNAL] Testing Org" at bounding box center [90, 56] width 107 height 12
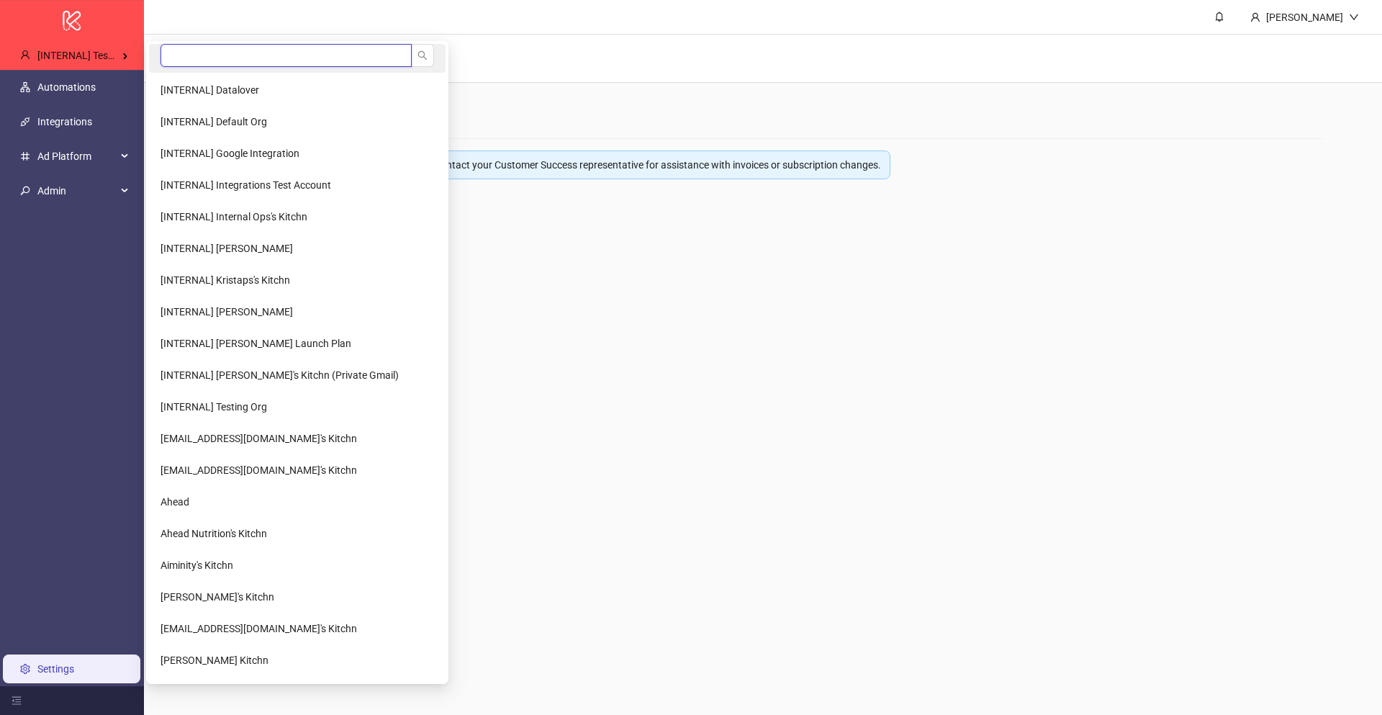
click at [235, 53] on input "search" at bounding box center [286, 55] width 251 height 23
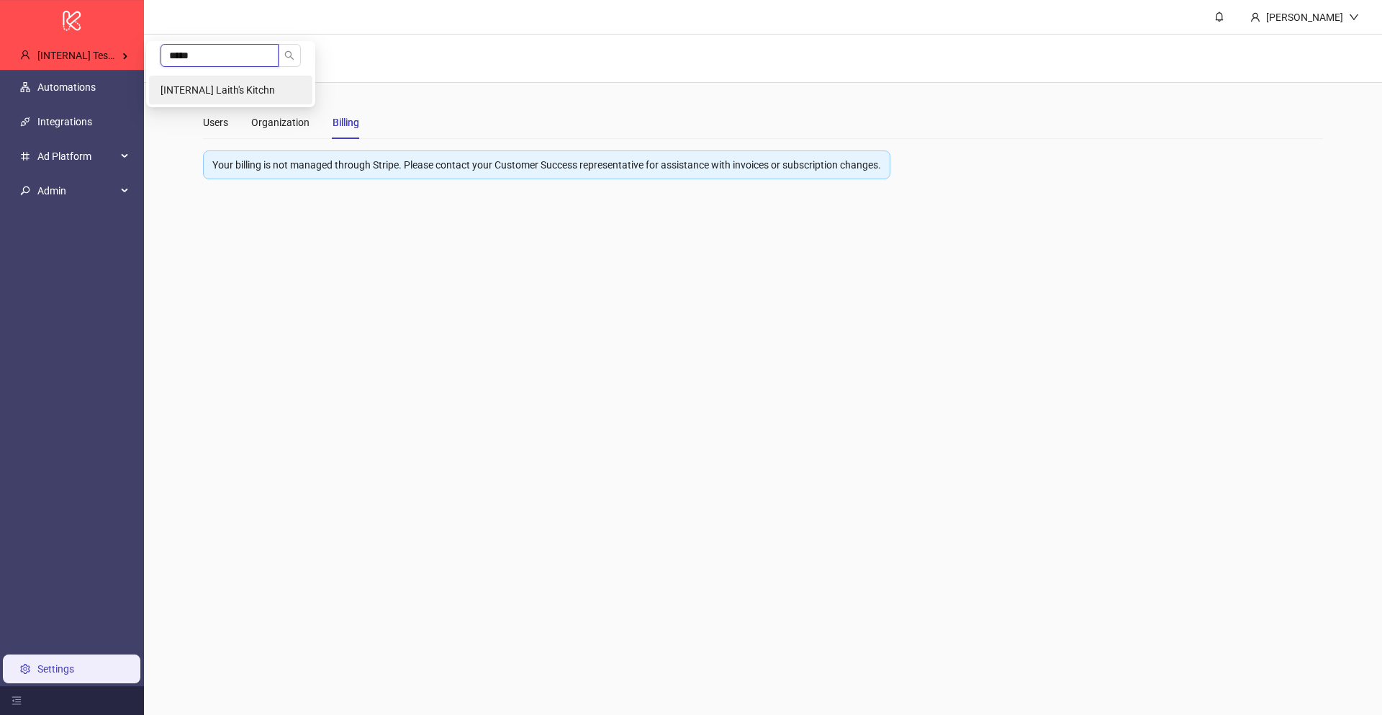
type input "*****"
click at [290, 82] on li "[INTERNAL] Laith's Kitchn" at bounding box center [230, 90] width 163 height 29
